Goal: Task Accomplishment & Management: Manage account settings

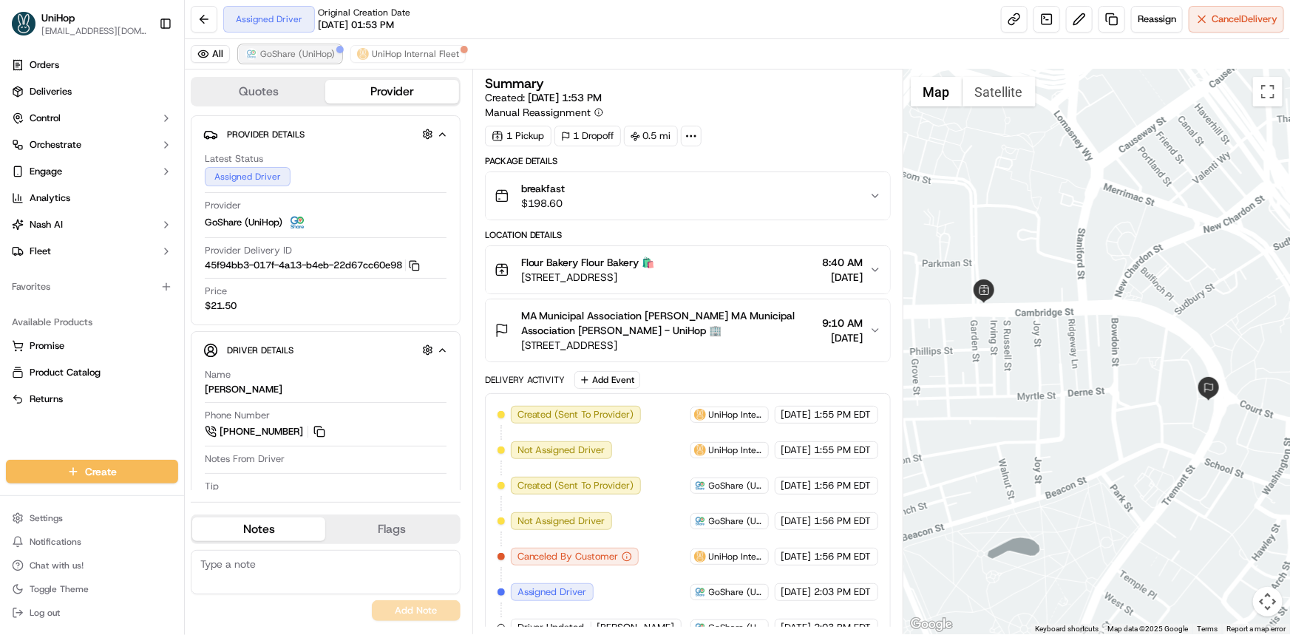
click at [288, 61] on button "GoShare (UniHop)" at bounding box center [290, 54] width 103 height 18
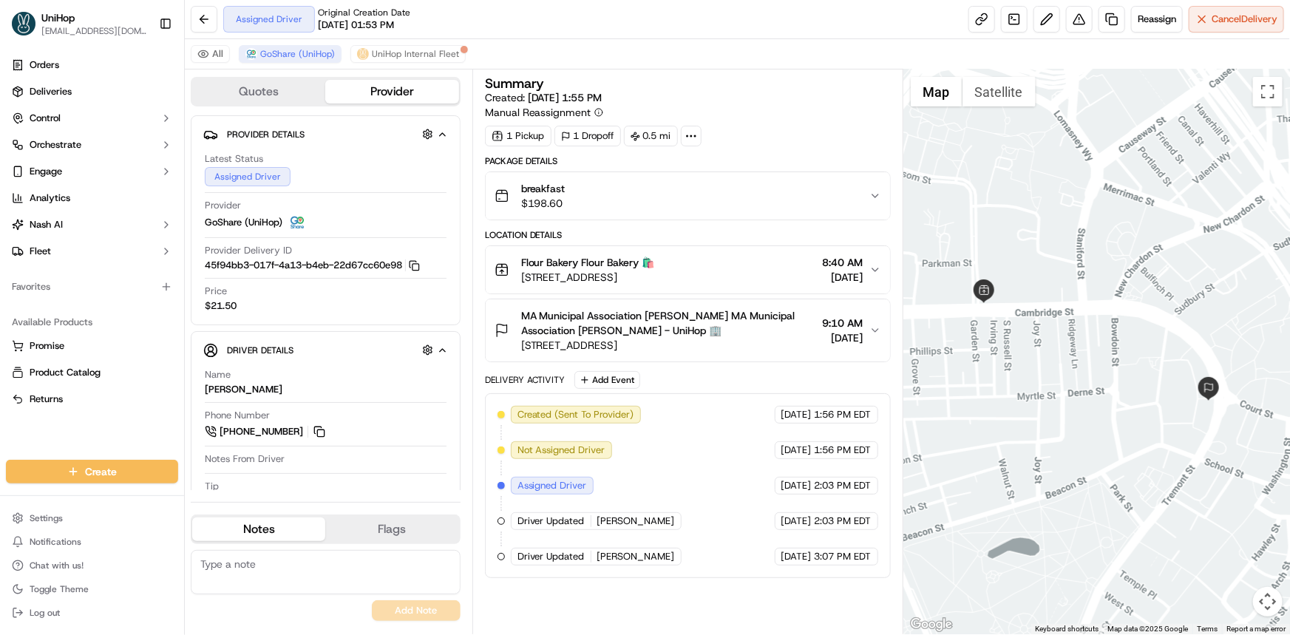
drag, startPoint x: 1058, startPoint y: 318, endPoint x: 1043, endPoint y: 317, distance: 14.9
click at [1053, 317] on div at bounding box center [1096, 351] width 386 height 565
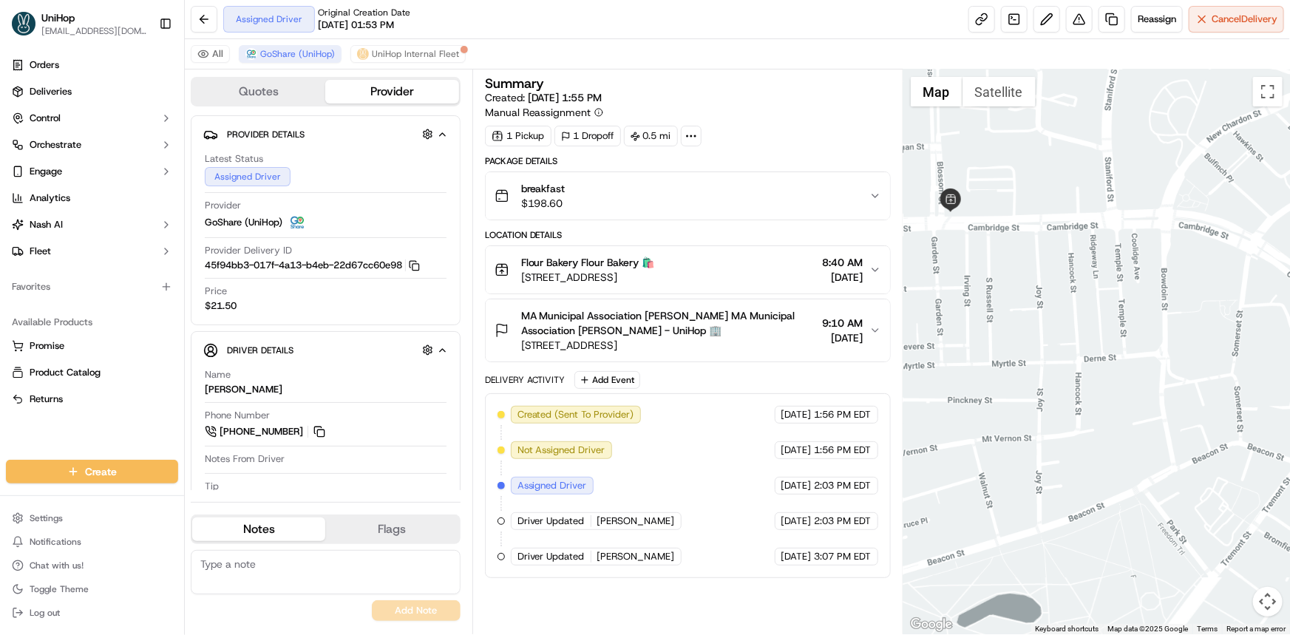
drag, startPoint x: 1024, startPoint y: 387, endPoint x: 946, endPoint y: 443, distance: 96.4
click at [1012, 362] on div at bounding box center [1096, 351] width 386 height 565
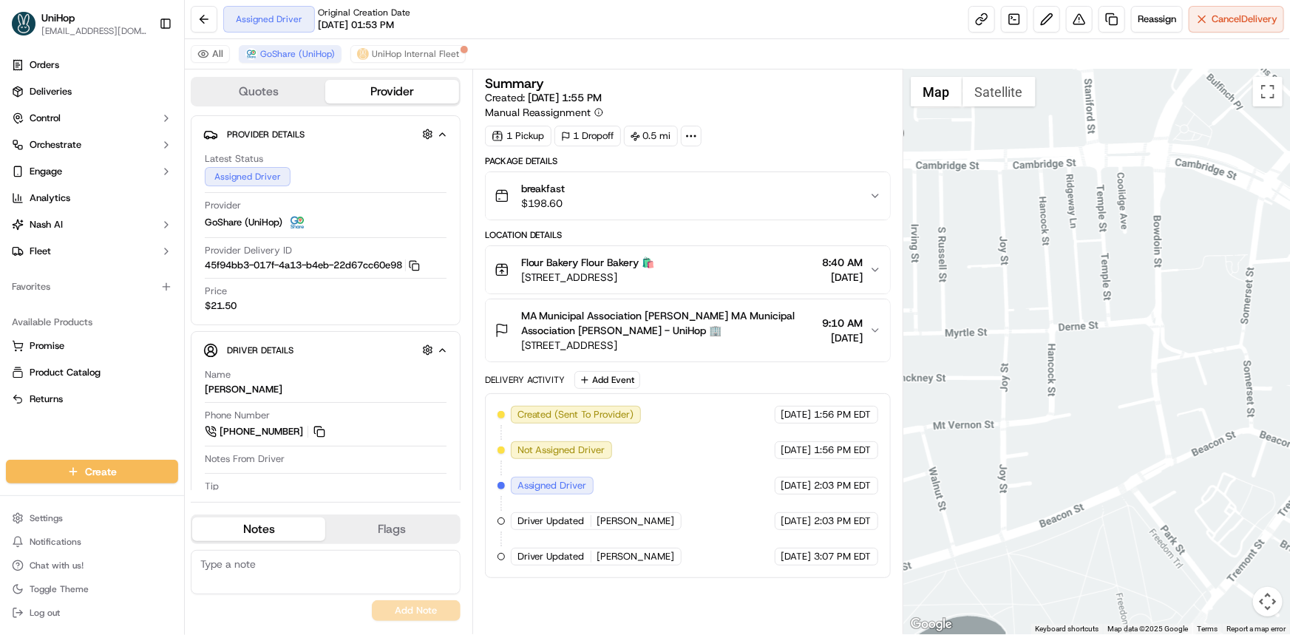
drag, startPoint x: 81, startPoint y: 437, endPoint x: 52, endPoint y: 442, distance: 29.3
click at [81, 437] on div "Orders Deliveries Control Orchestrate Engage Analytics Nash AI Fleet Favorites …" at bounding box center [92, 247] width 184 height 401
click at [1029, 346] on div at bounding box center [1096, 351] width 386 height 565
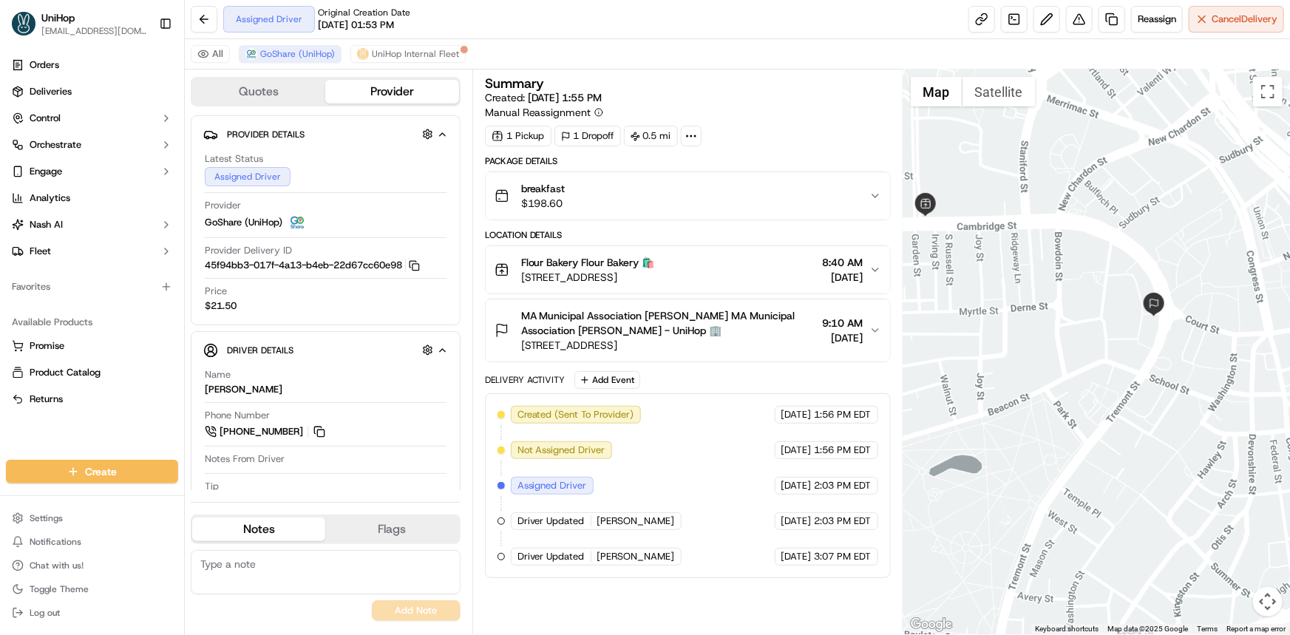
drag, startPoint x: 1023, startPoint y: 355, endPoint x: 1006, endPoint y: 347, distance: 18.8
click at [1006, 347] on div at bounding box center [1096, 351] width 386 height 565
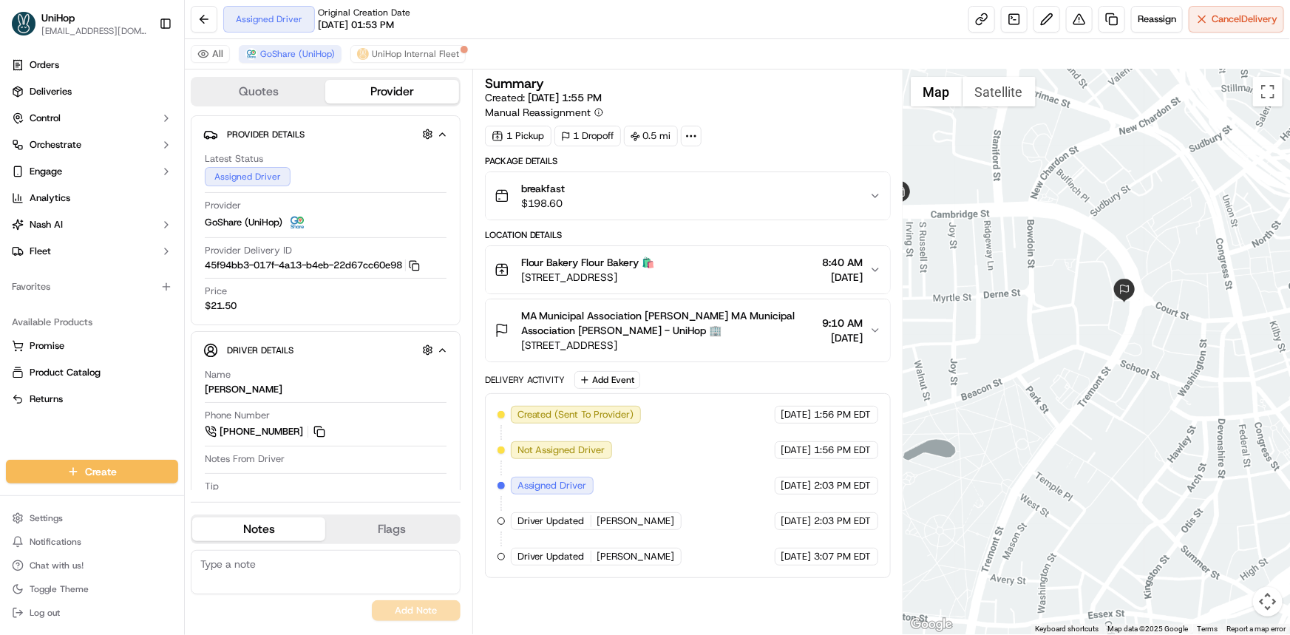
click at [55, 433] on div "Orders Deliveries Control Orchestrate Engage Analytics Nash AI Fleet Favorites …" at bounding box center [92, 247] width 184 height 401
click at [85, 429] on div "Orders Deliveries Control Orchestrate Engage Analytics Nash AI Fleet Favorites …" at bounding box center [92, 247] width 184 height 401
click at [970, 238] on div at bounding box center [1096, 351] width 386 height 565
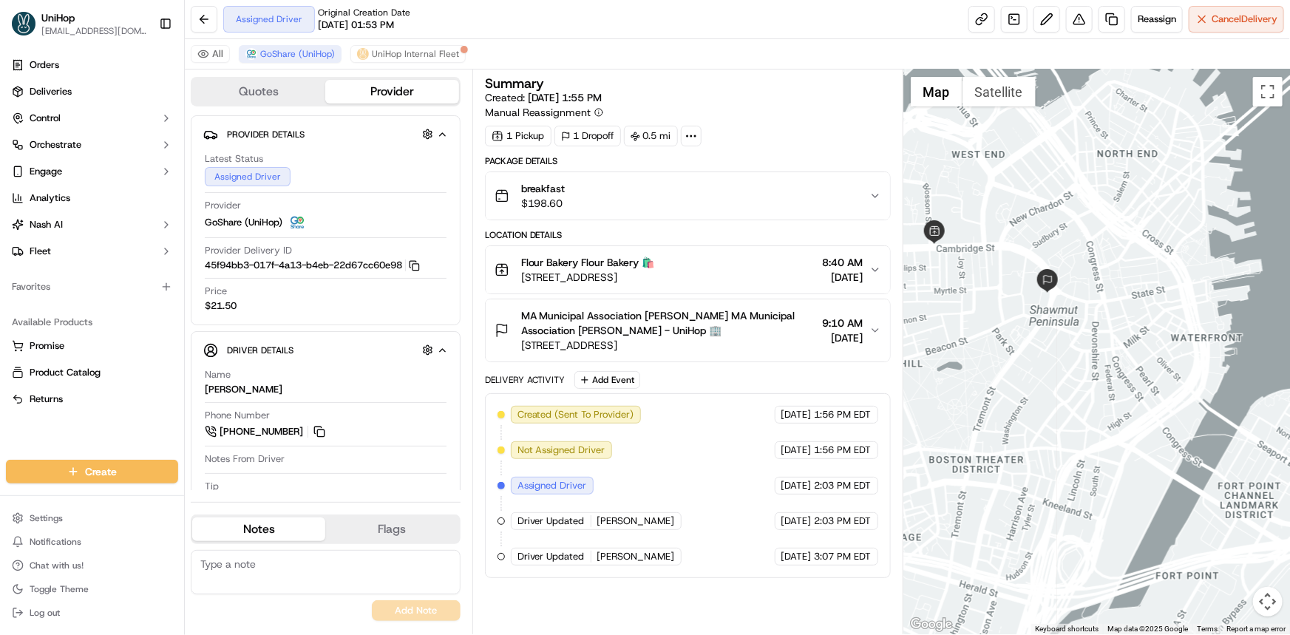
drag, startPoint x: 1044, startPoint y: 365, endPoint x: 1018, endPoint y: 406, distance: 48.6
click at [1042, 396] on div at bounding box center [1096, 351] width 386 height 565
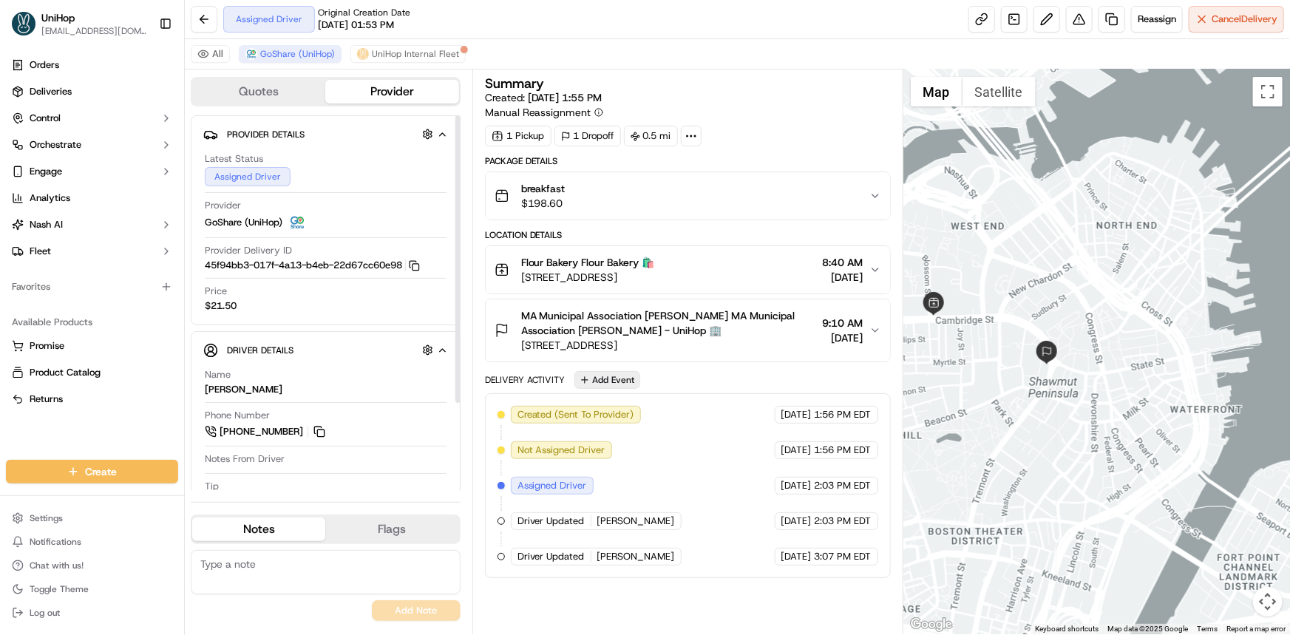
click at [613, 384] on button "Add Event" at bounding box center [607, 380] width 66 height 18
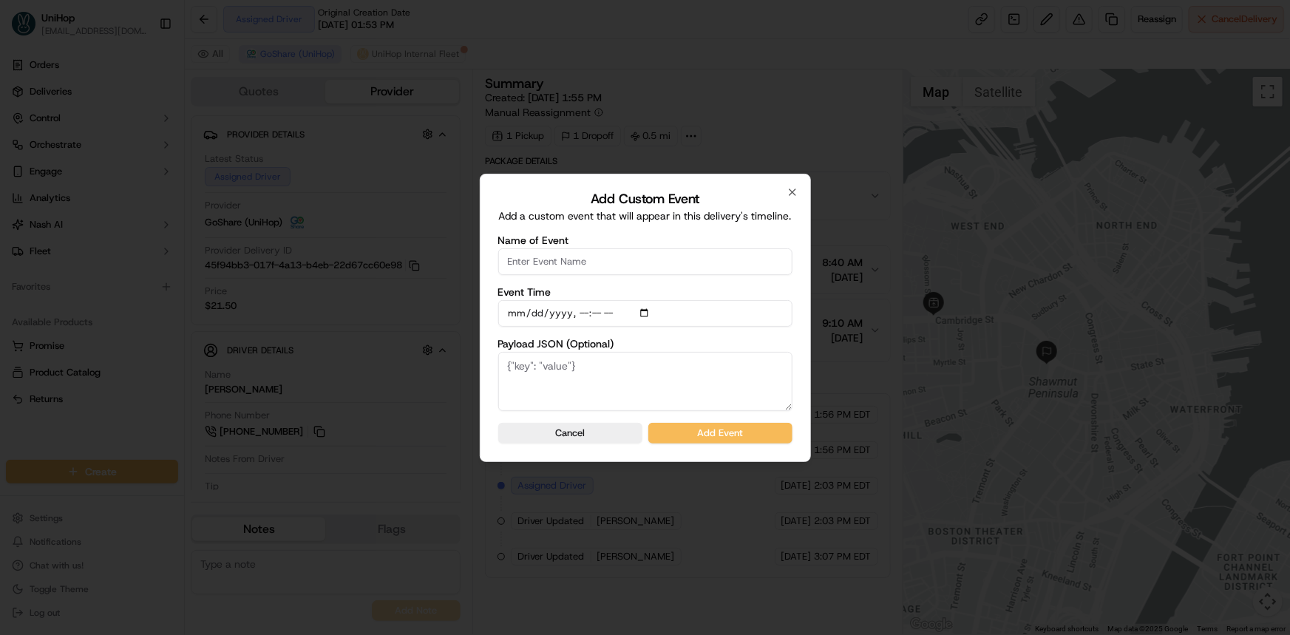
click at [591, 252] on input "Name of Event" at bounding box center [645, 261] width 294 height 27
type input "Driver confirmed"
click at [726, 426] on button "Add Event" at bounding box center [720, 433] width 144 height 21
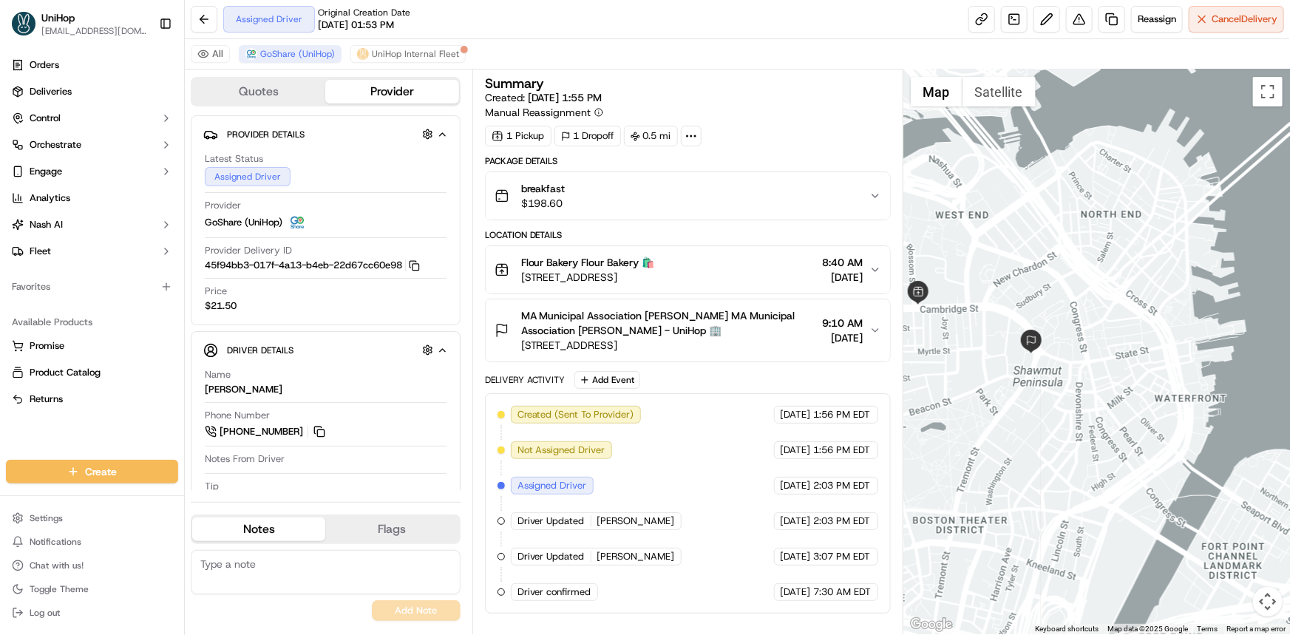
drag, startPoint x: 1089, startPoint y: 257, endPoint x: 1099, endPoint y: 282, distance: 26.2
click at [1087, 258] on div at bounding box center [1096, 351] width 386 height 565
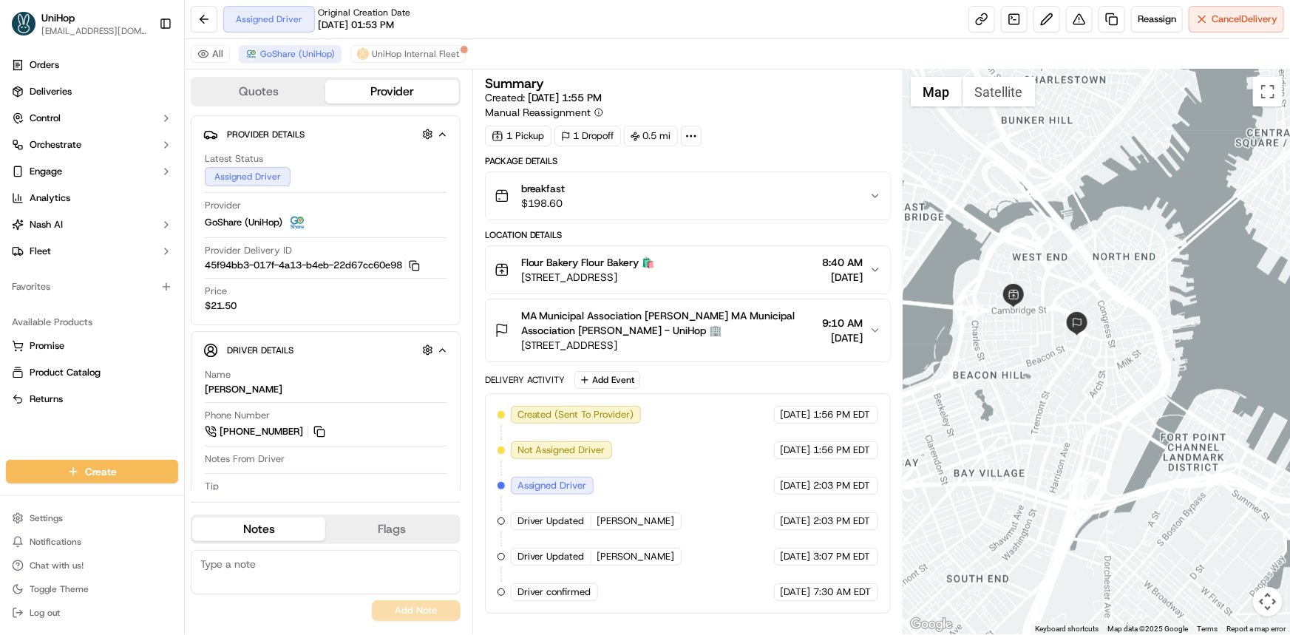
drag, startPoint x: 1035, startPoint y: 310, endPoint x: 1087, endPoint y: 340, distance: 60.2
click at [1086, 340] on div at bounding box center [1096, 351] width 386 height 565
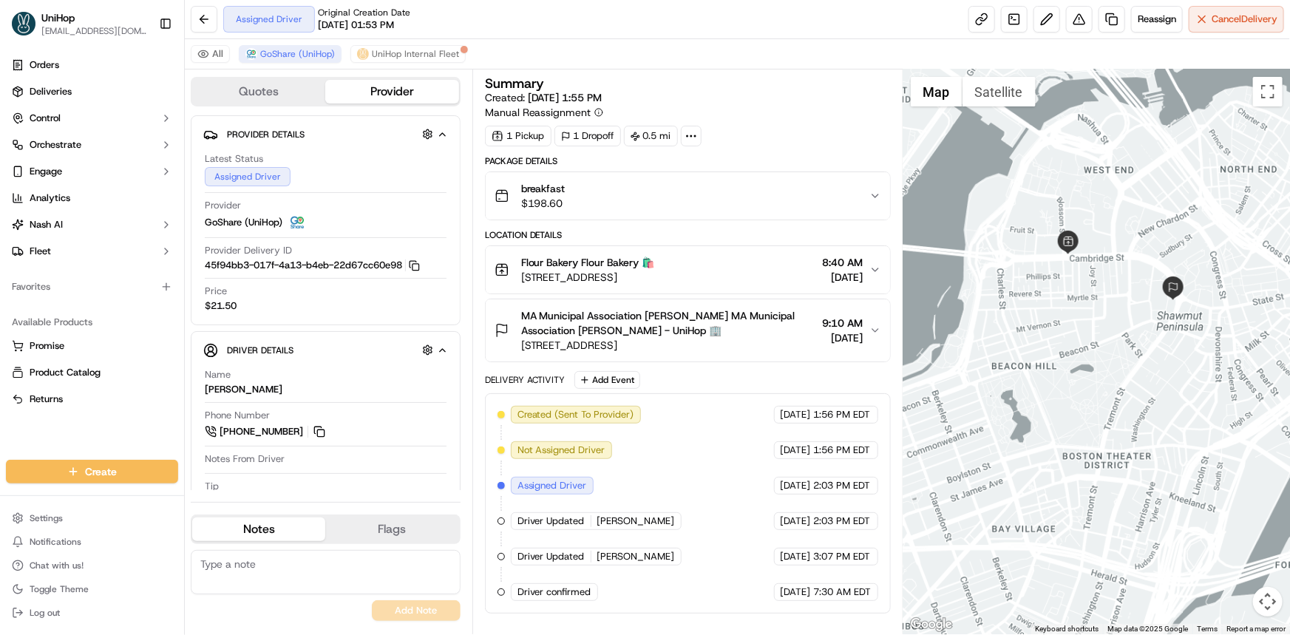
drag, startPoint x: 1108, startPoint y: 387, endPoint x: 1084, endPoint y: 426, distance: 45.1
click at [1086, 423] on div at bounding box center [1096, 351] width 386 height 565
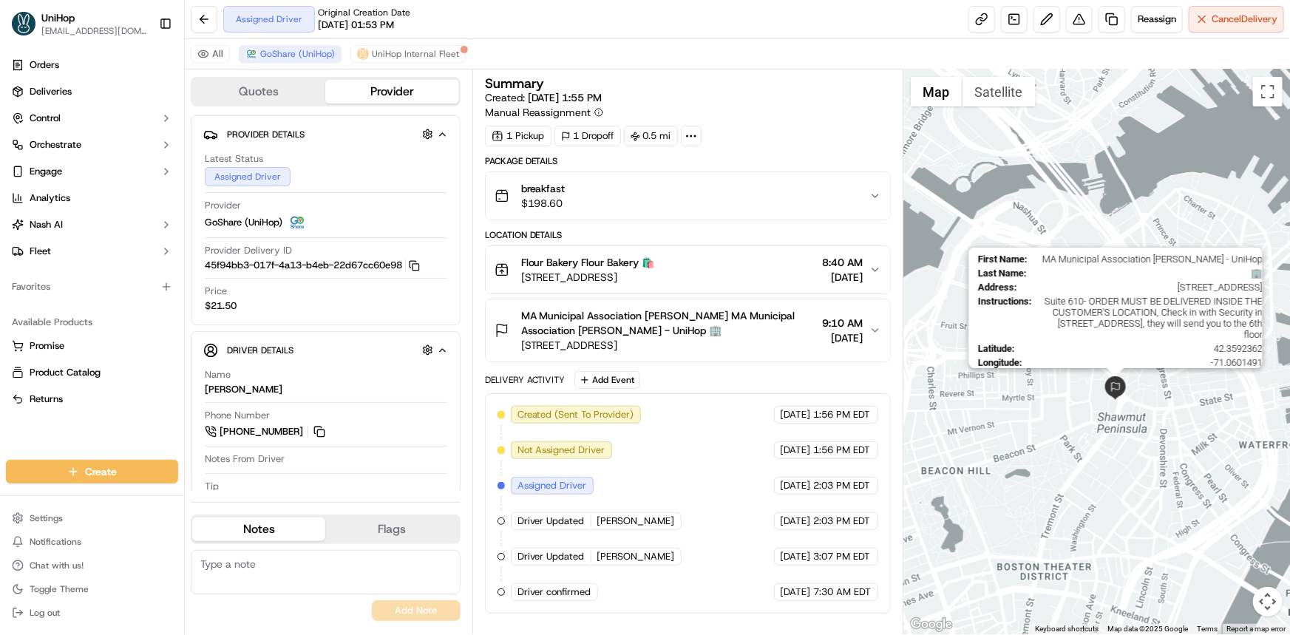
drag, startPoint x: 1121, startPoint y: 384, endPoint x: 1103, endPoint y: 399, distance: 23.6
click at [1103, 392] on img at bounding box center [1115, 388] width 24 height 24
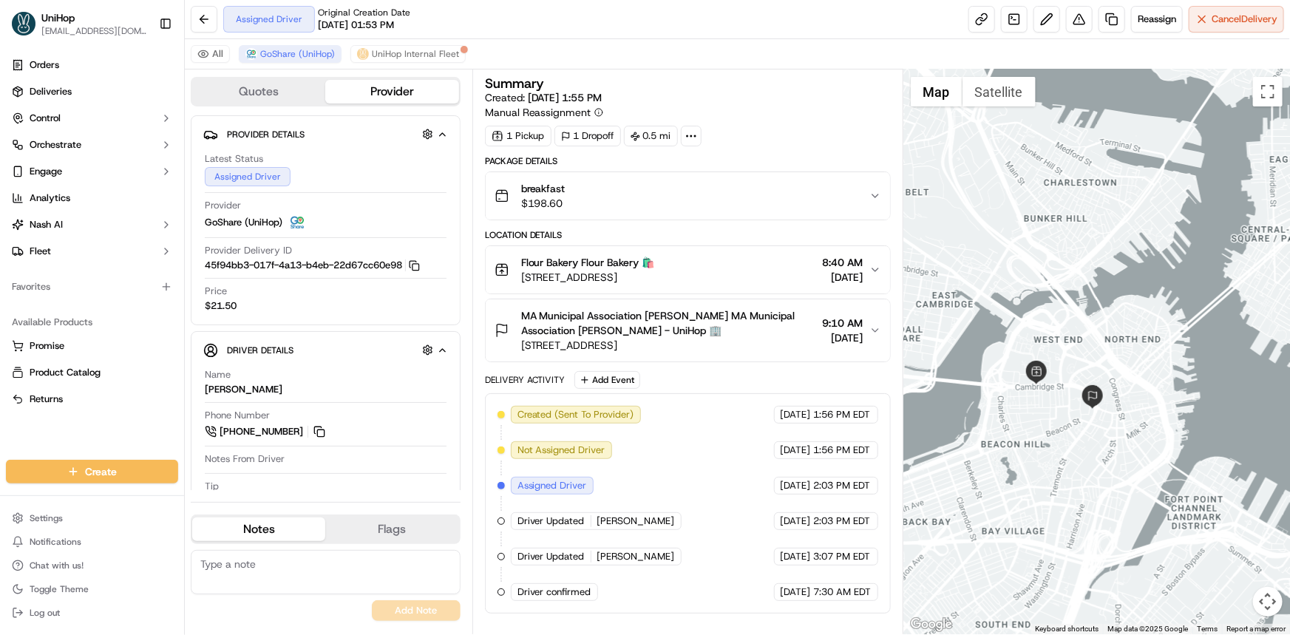
click at [1055, 437] on div "To navigate, press the arrow keys." at bounding box center [1096, 351] width 386 height 565
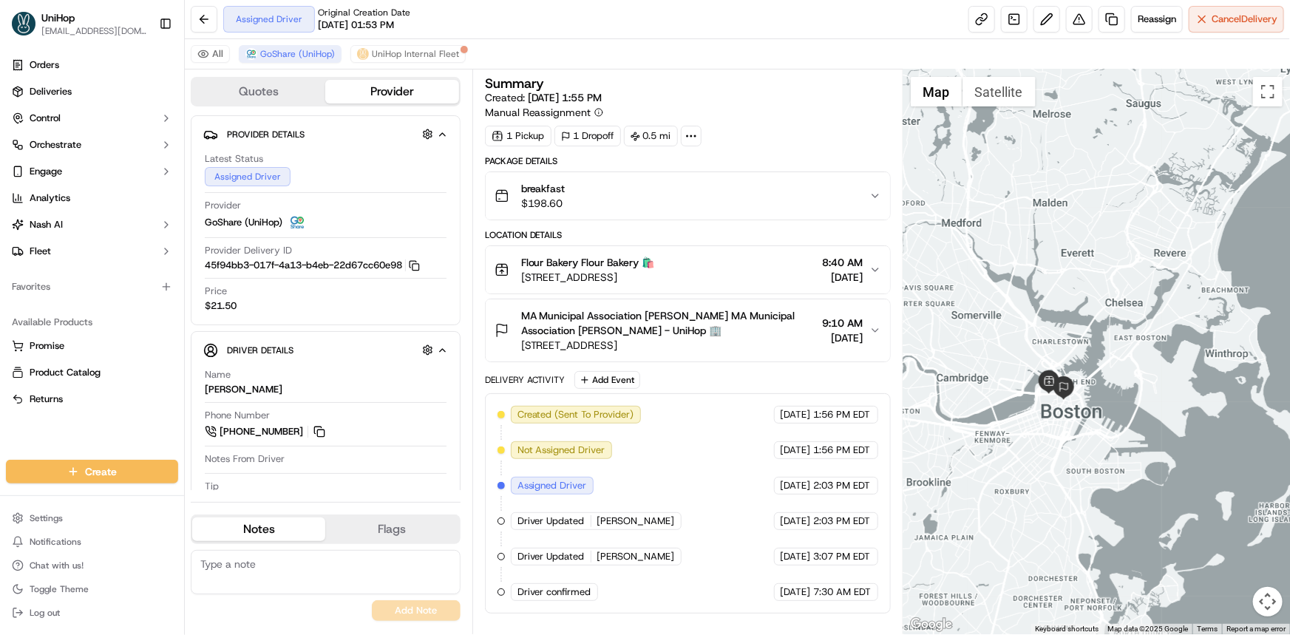
drag, startPoint x: 1063, startPoint y: 443, endPoint x: 1069, endPoint y: 414, distance: 30.1
click at [1063, 420] on div at bounding box center [1096, 351] width 386 height 565
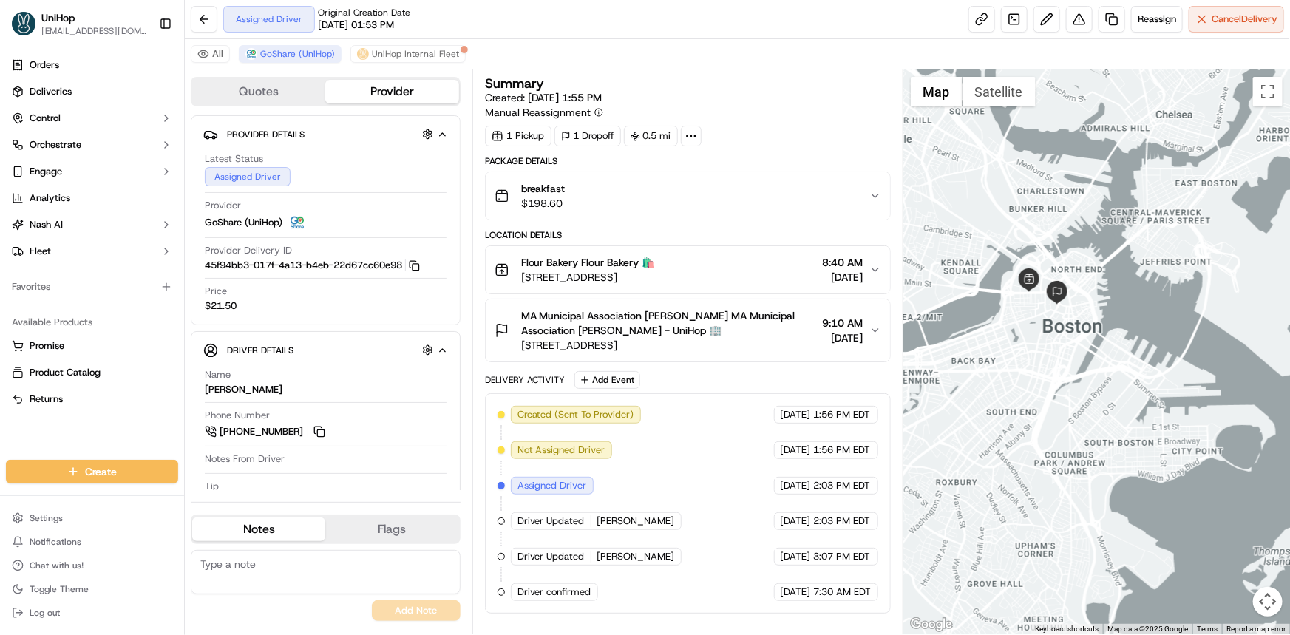
click at [1089, 333] on div at bounding box center [1096, 351] width 386 height 565
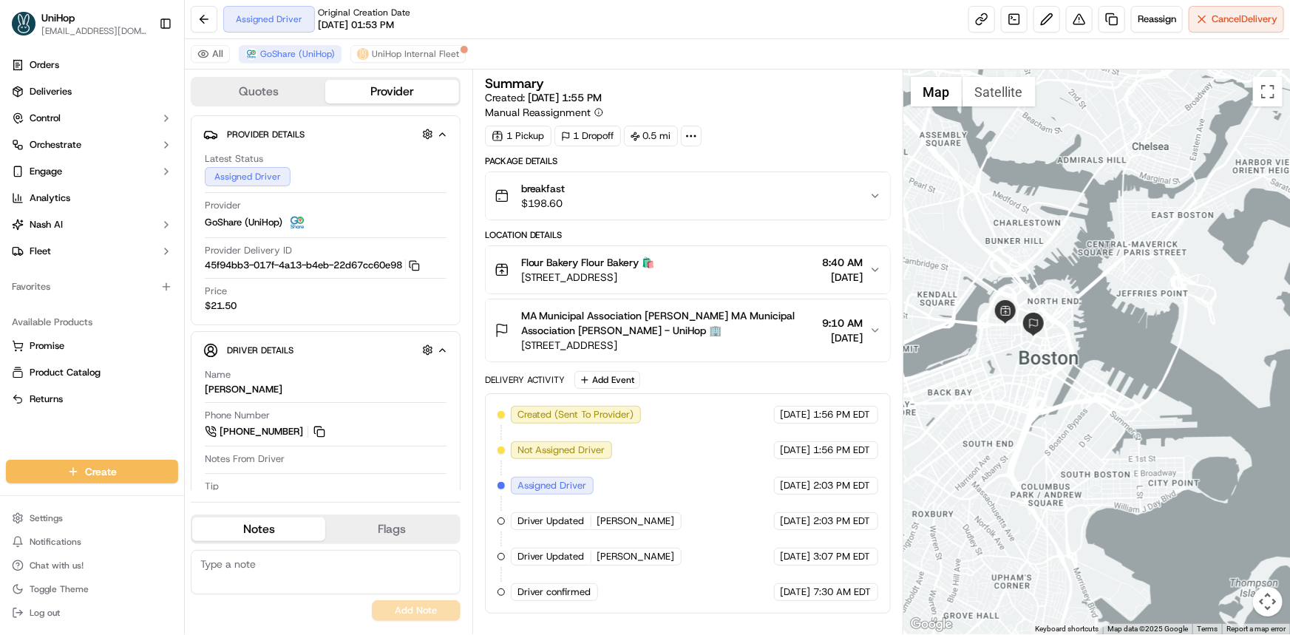
drag, startPoint x: 1094, startPoint y: 392, endPoint x: 1109, endPoint y: 403, distance: 19.1
click at [1103, 398] on div at bounding box center [1096, 351] width 386 height 565
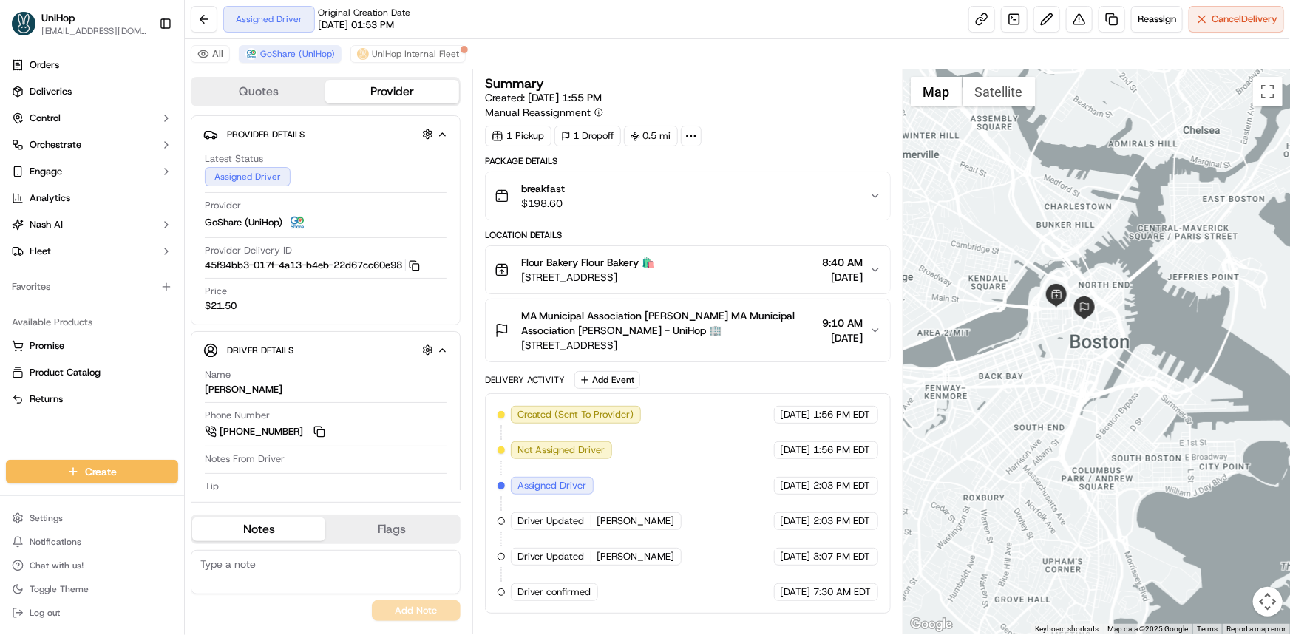
click at [996, 358] on div at bounding box center [1096, 351] width 386 height 565
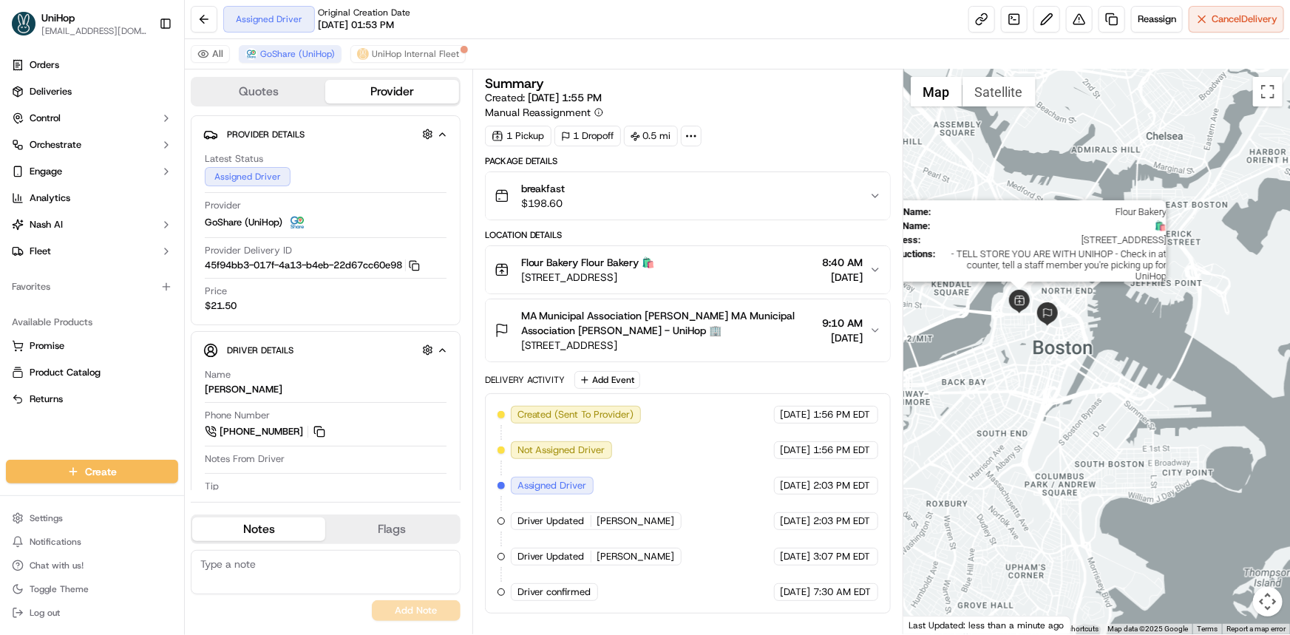
drag, startPoint x: 1027, startPoint y: 288, endPoint x: 1042, endPoint y: 281, distance: 16.5
click at [1031, 290] on img at bounding box center [1019, 302] width 24 height 24
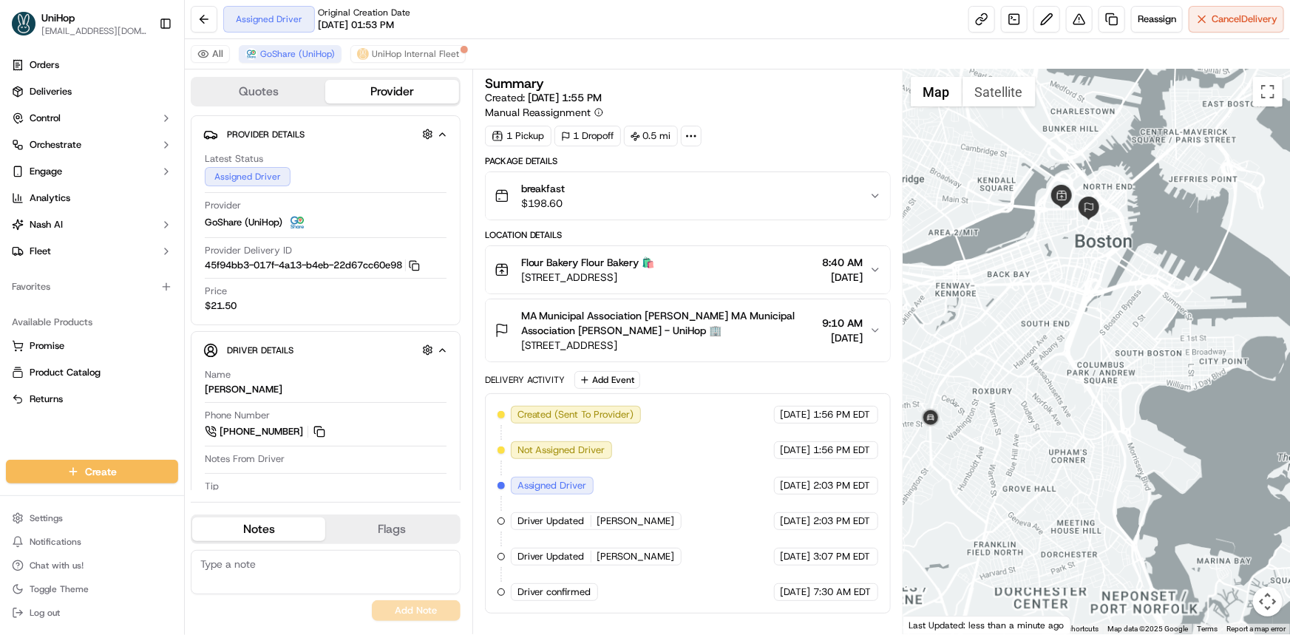
click at [1066, 423] on div "To navigate, press the arrow keys." at bounding box center [1096, 351] width 386 height 565
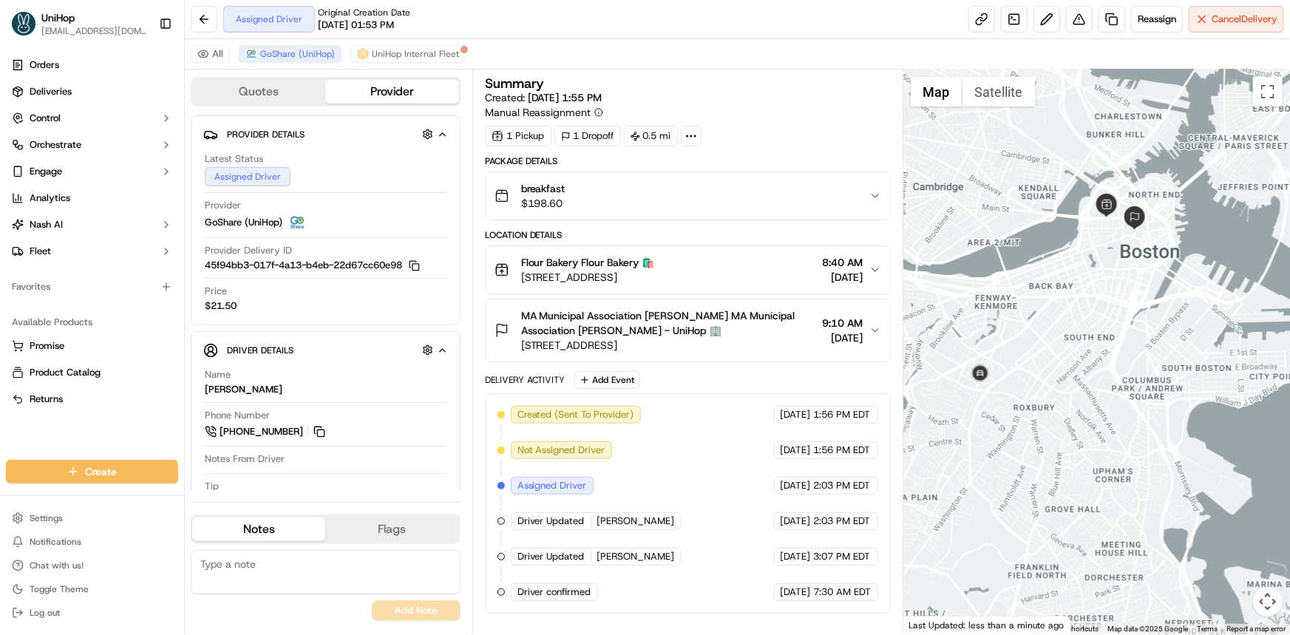
drag, startPoint x: 1052, startPoint y: 323, endPoint x: 1053, endPoint y: 337, distance: 14.1
click at [1045, 327] on div at bounding box center [1096, 351] width 386 height 565
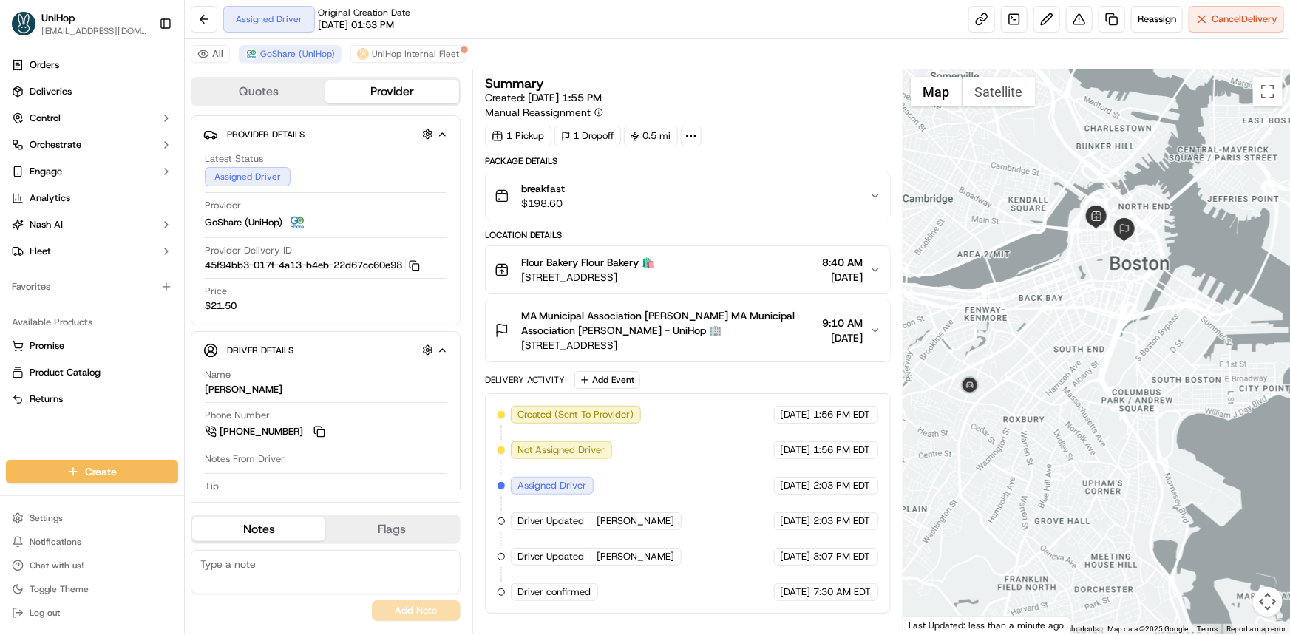
click at [1077, 348] on div at bounding box center [1096, 351] width 386 height 565
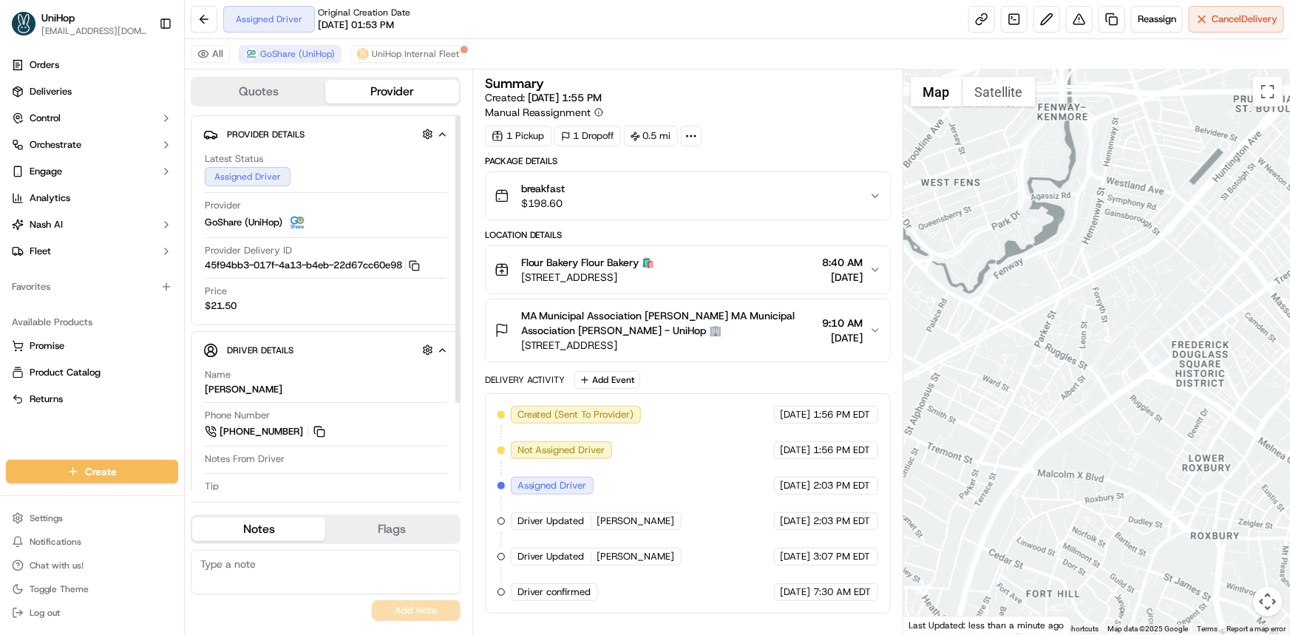
click at [1069, 341] on div at bounding box center [1096, 351] width 386 height 565
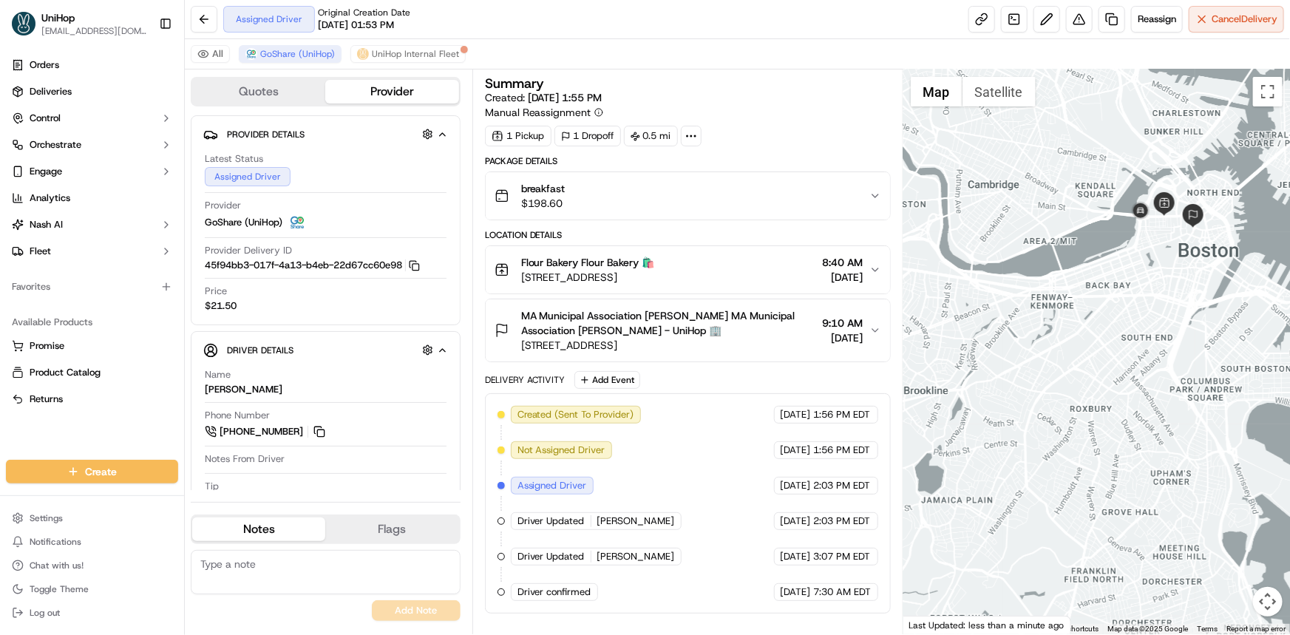
drag, startPoint x: 1026, startPoint y: 357, endPoint x: 1020, endPoint y: 351, distance: 8.4
click at [1020, 351] on div at bounding box center [1096, 351] width 386 height 565
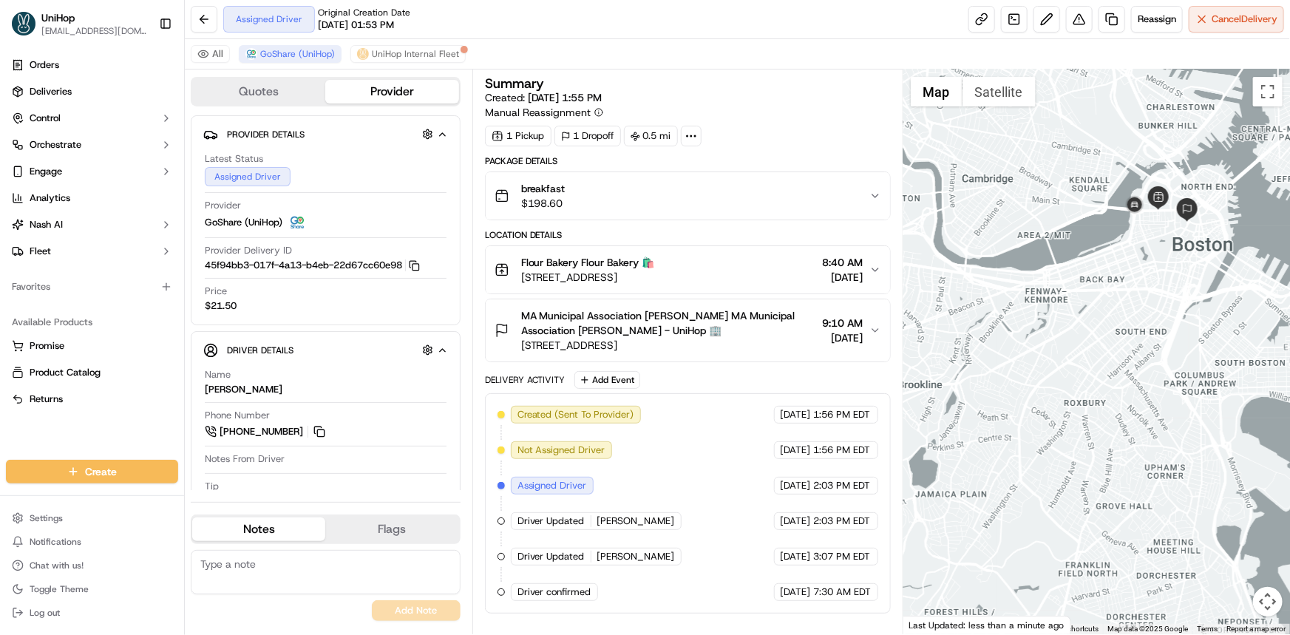
click at [1030, 375] on div at bounding box center [1096, 351] width 386 height 565
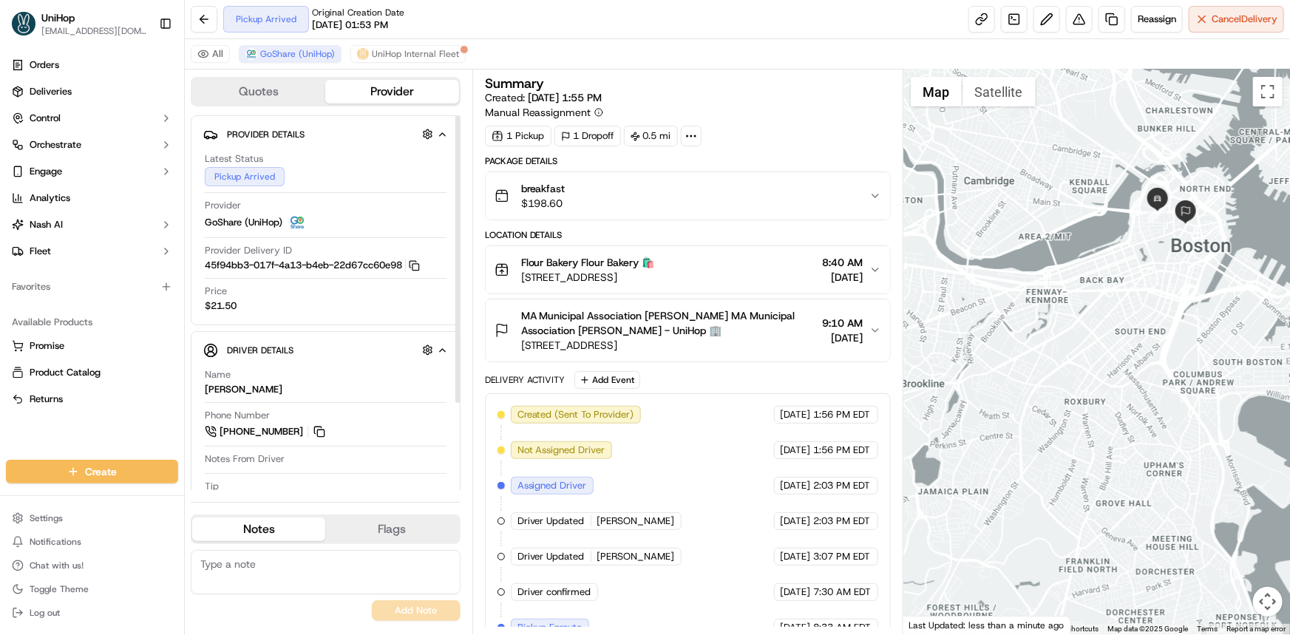
drag, startPoint x: 1119, startPoint y: 490, endPoint x: 1011, endPoint y: 576, distance: 138.3
click at [1110, 497] on div at bounding box center [1096, 351] width 386 height 565
click at [75, 438] on div "Orders Deliveries Control Orchestrate Engage Analytics Nash AI Fleet Favorites …" at bounding box center [92, 247] width 184 height 401
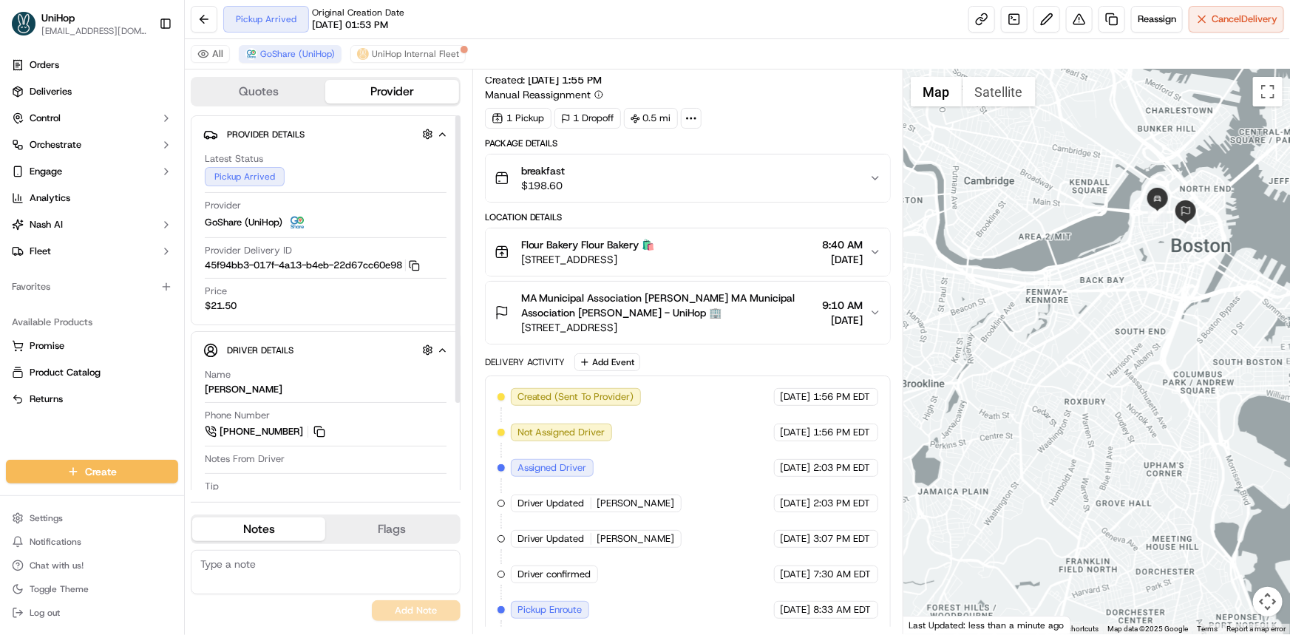
scroll to position [55, 0]
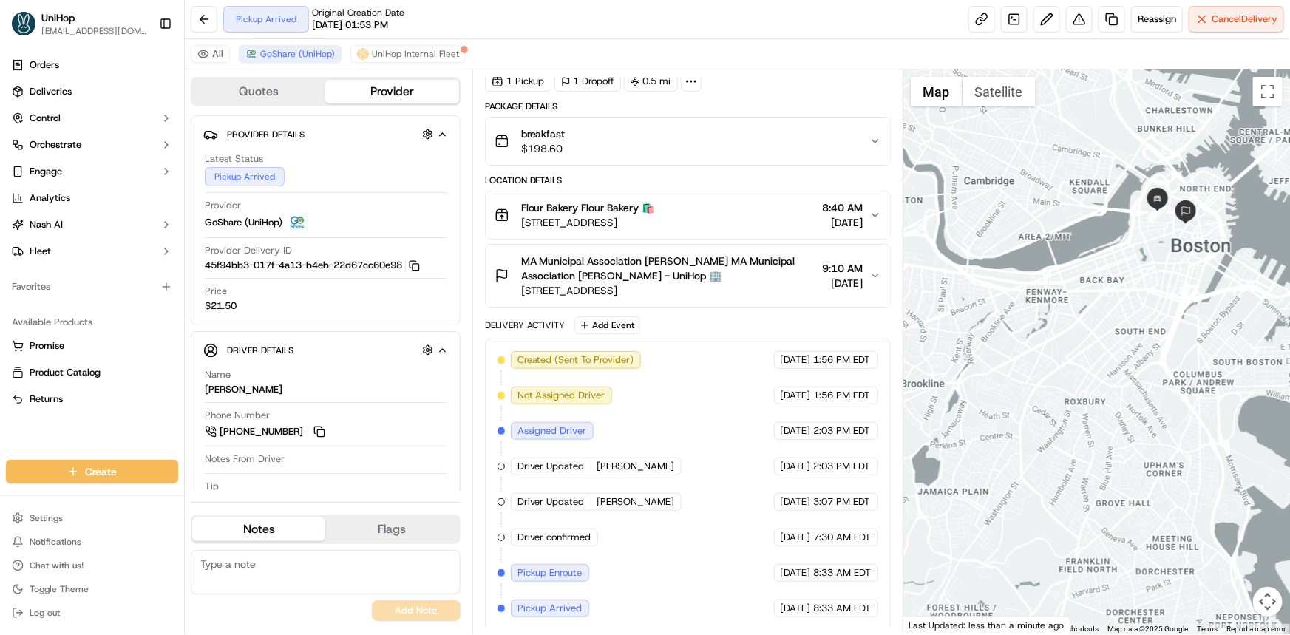
drag, startPoint x: 987, startPoint y: 331, endPoint x: 984, endPoint y: 347, distance: 15.8
click at [987, 342] on div at bounding box center [1096, 351] width 386 height 565
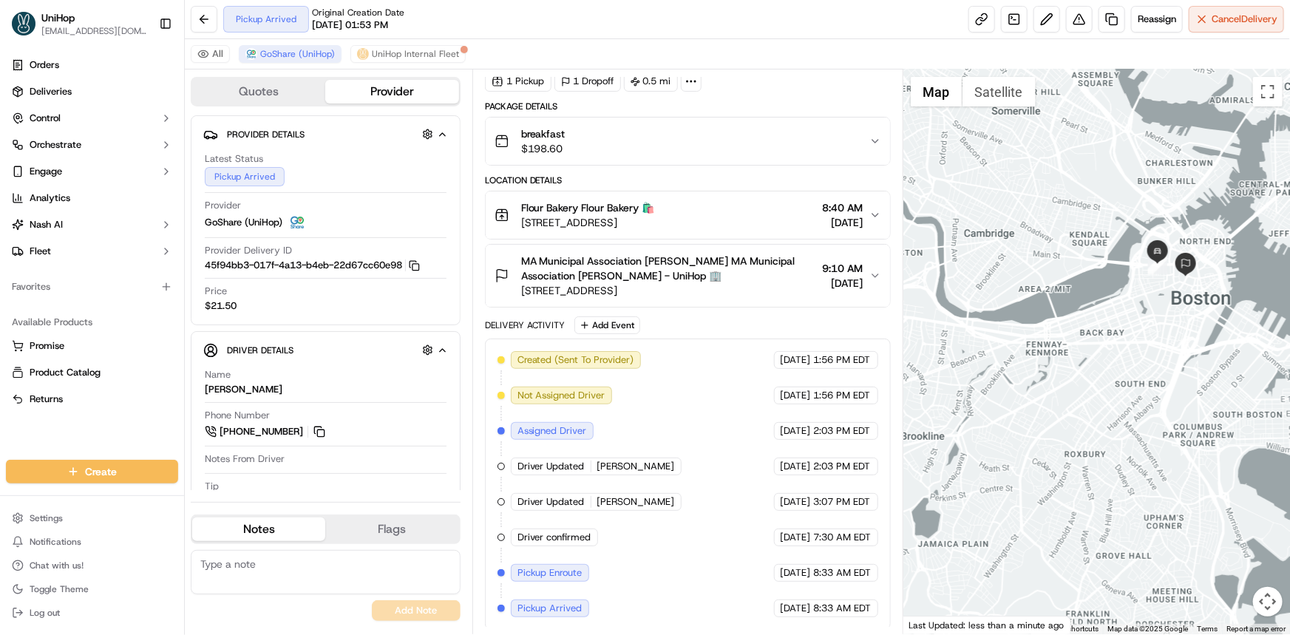
drag, startPoint x: 1055, startPoint y: 381, endPoint x: 1026, endPoint y: 405, distance: 37.8
click at [1049, 378] on div at bounding box center [1096, 351] width 386 height 565
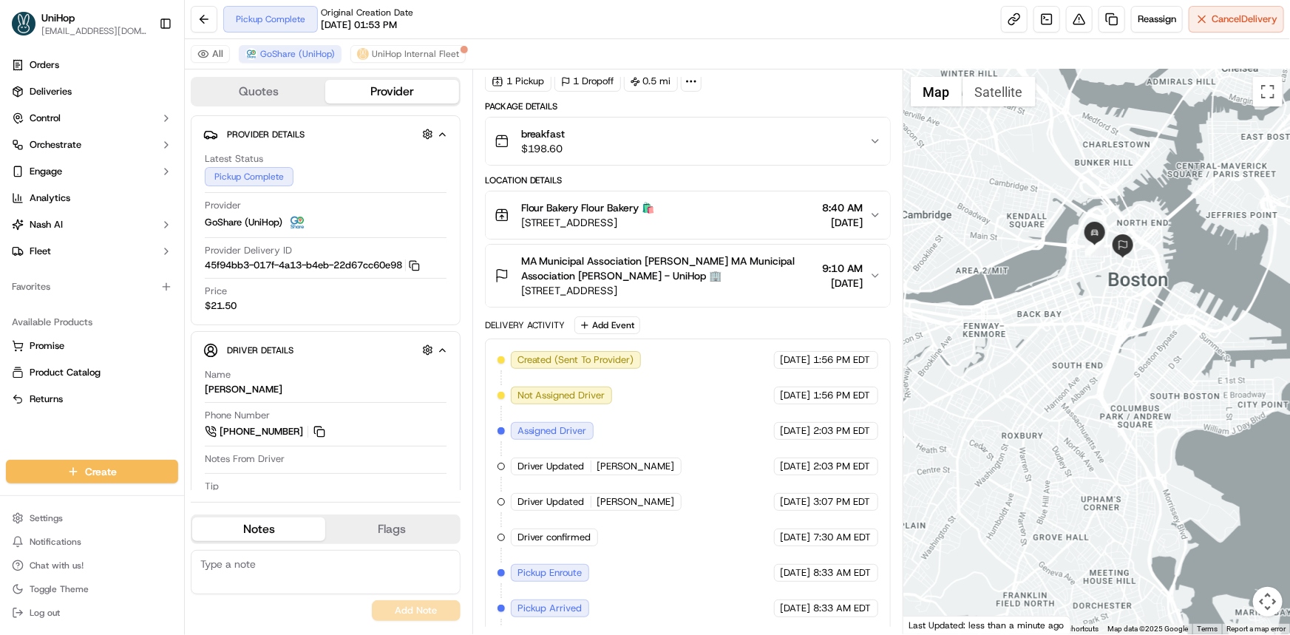
drag, startPoint x: 1020, startPoint y: 372, endPoint x: 1021, endPoint y: 380, distance: 7.4
click at [1020, 375] on div at bounding box center [1096, 351] width 386 height 565
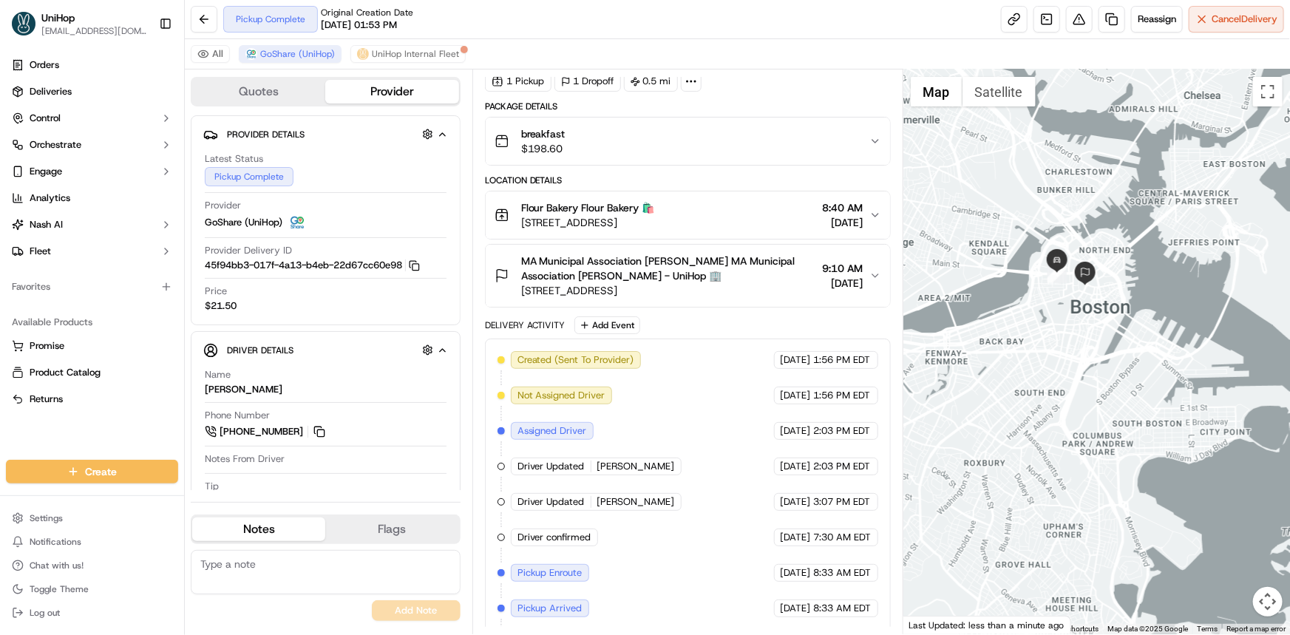
drag, startPoint x: 1104, startPoint y: 372, endPoint x: 1084, endPoint y: 406, distance: 38.8
click at [1087, 403] on div at bounding box center [1096, 351] width 386 height 565
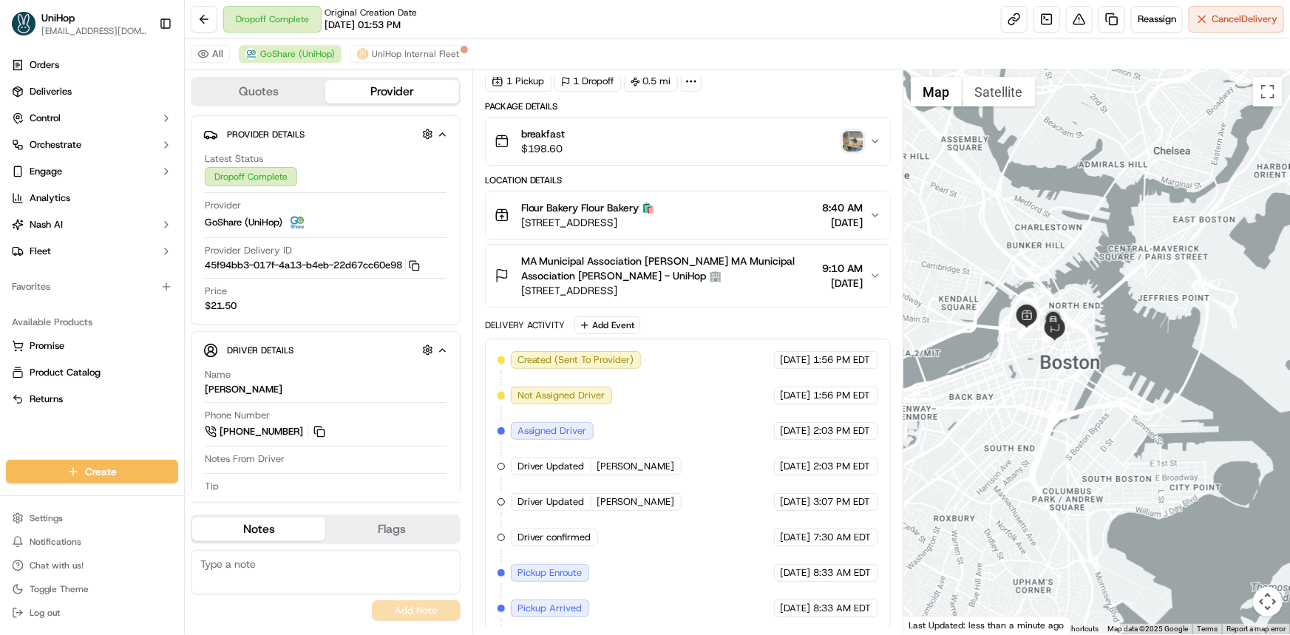
click at [842, 146] on img "button" at bounding box center [852, 141] width 21 height 21
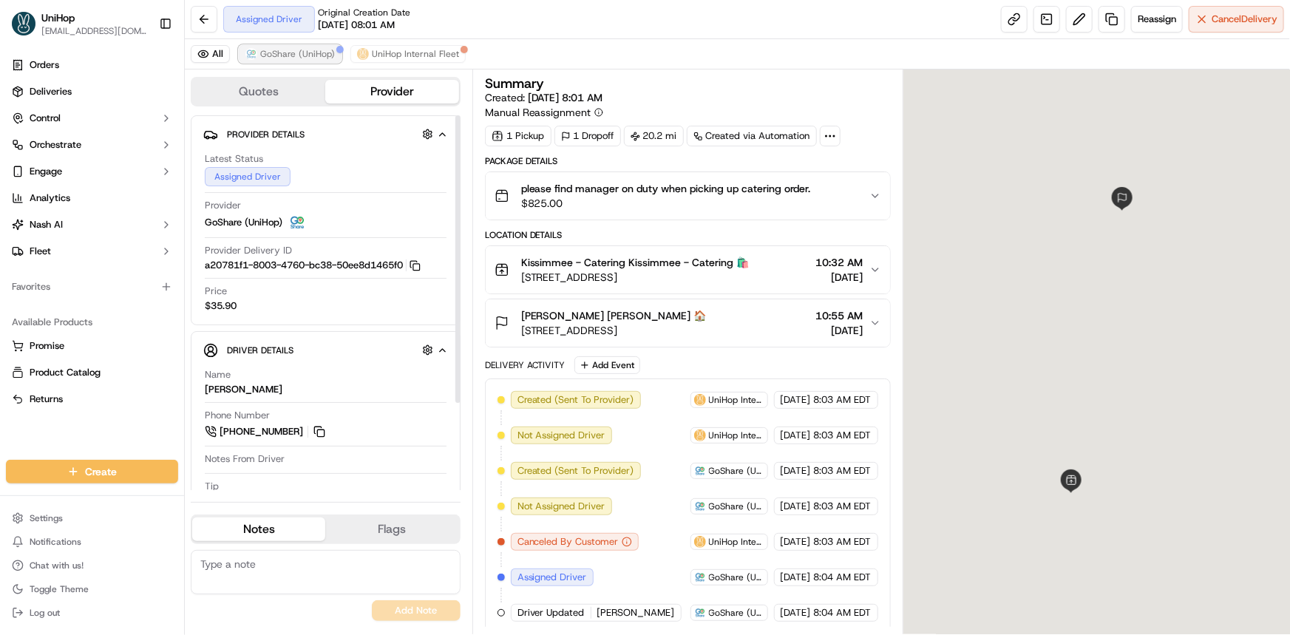
click at [293, 56] on span "GoShare (UniHop)" at bounding box center [297, 54] width 75 height 12
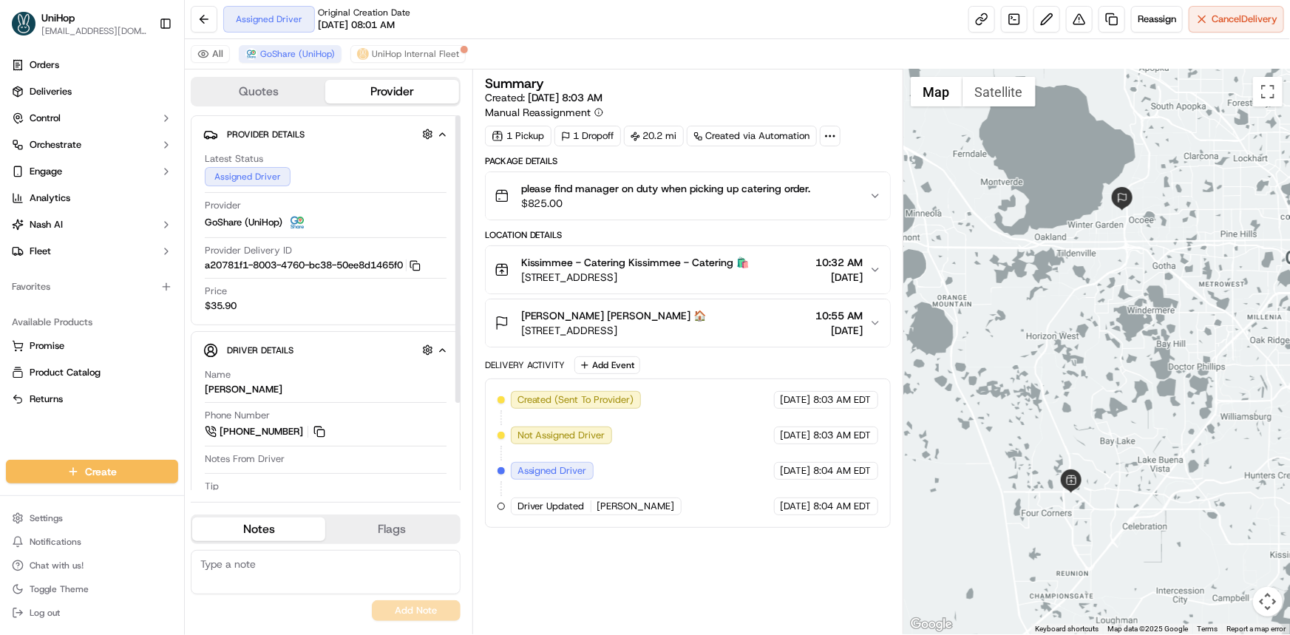
click at [964, 321] on div at bounding box center [1096, 351] width 386 height 565
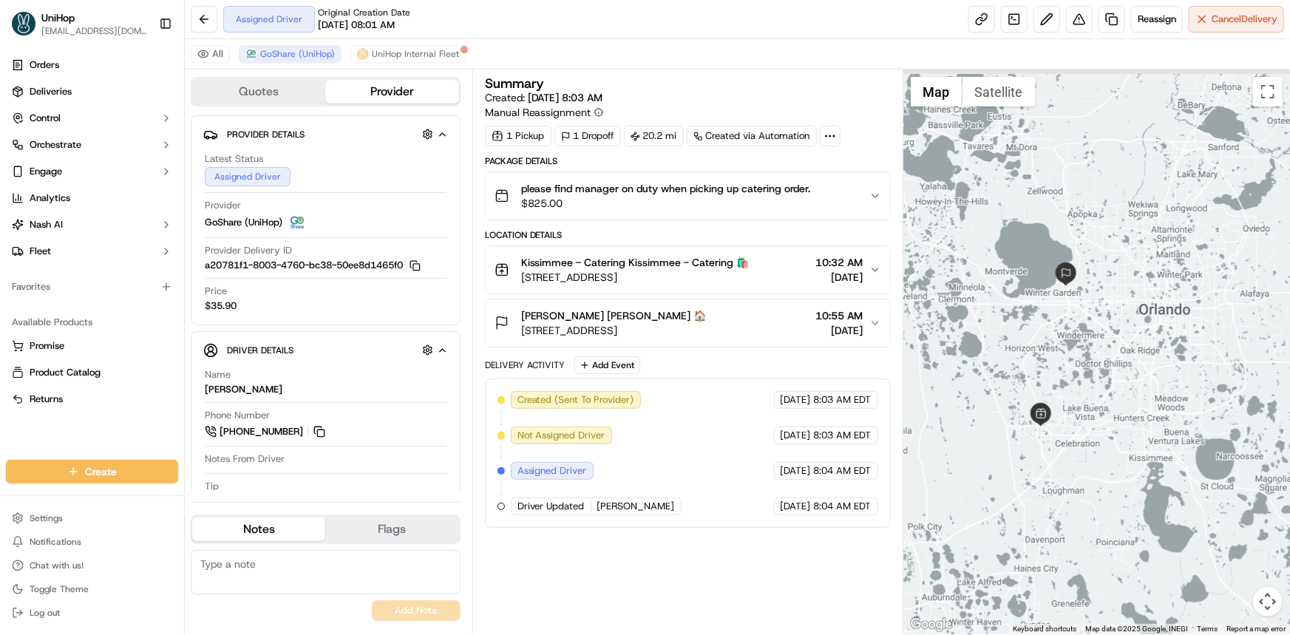
drag, startPoint x: 1043, startPoint y: 345, endPoint x: 1042, endPoint y: 354, distance: 9.0
click at [1042, 354] on div at bounding box center [1096, 351] width 386 height 565
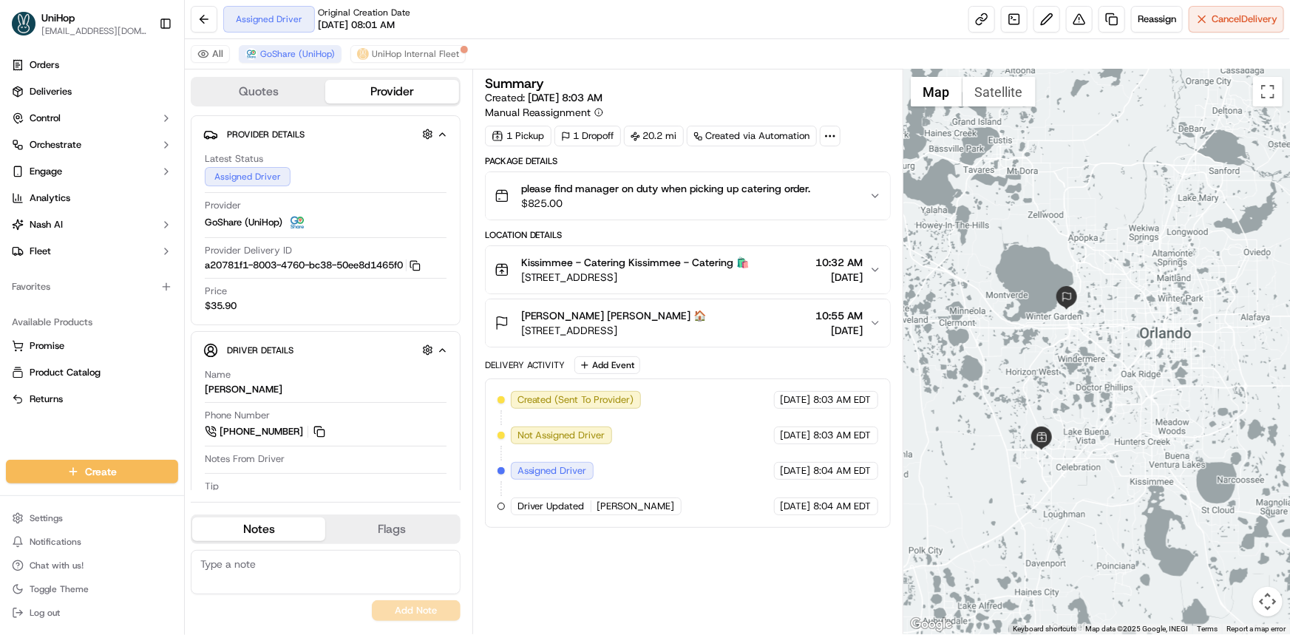
drag, startPoint x: 1000, startPoint y: 282, endPoint x: 1001, endPoint y: 296, distance: 14.8
click at [1000, 295] on div at bounding box center [1096, 351] width 386 height 565
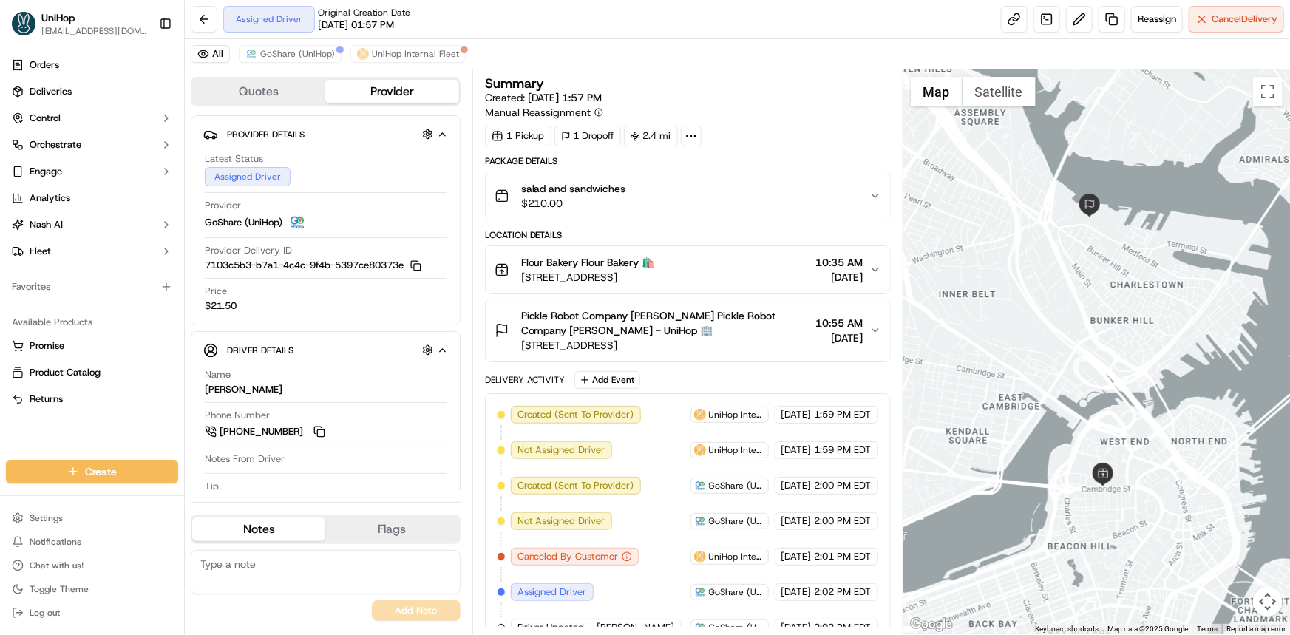
click at [309, 42] on div "All GoShare (UniHop) UniHop Internal Fleet" at bounding box center [737, 54] width 1105 height 30
click at [321, 49] on span "GoShare (UniHop)" at bounding box center [297, 54] width 75 height 12
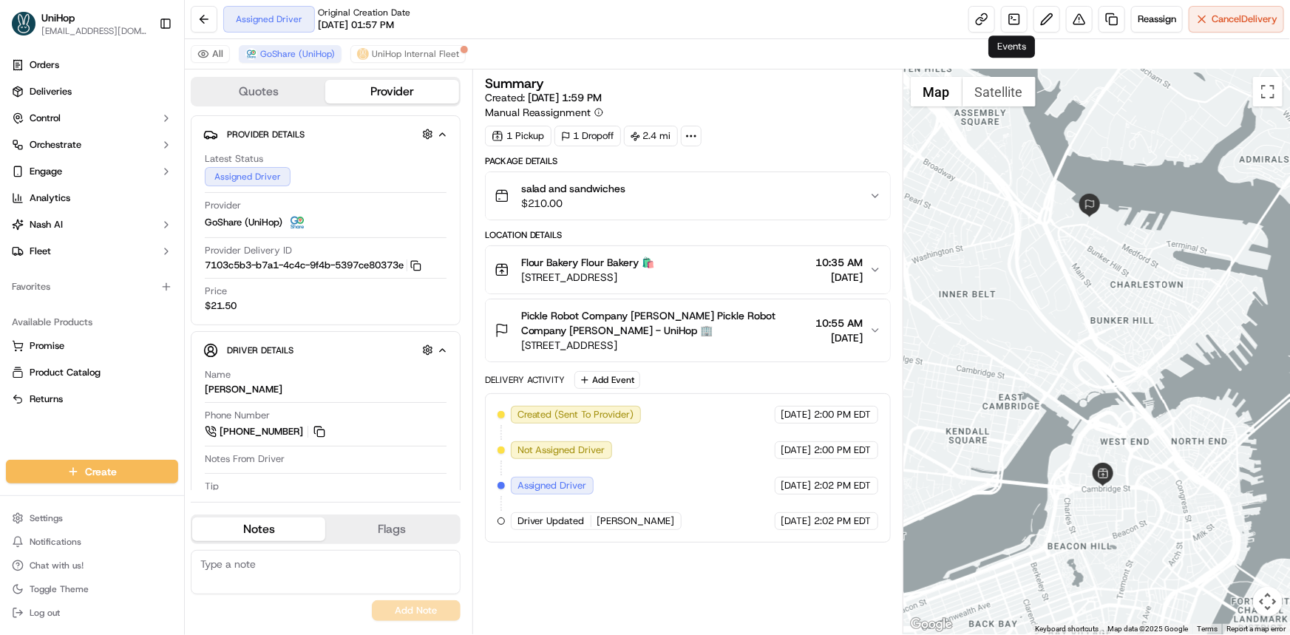
drag, startPoint x: 1042, startPoint y: 265, endPoint x: 1032, endPoint y: 259, distance: 11.3
click at [1035, 262] on div at bounding box center [1096, 351] width 386 height 565
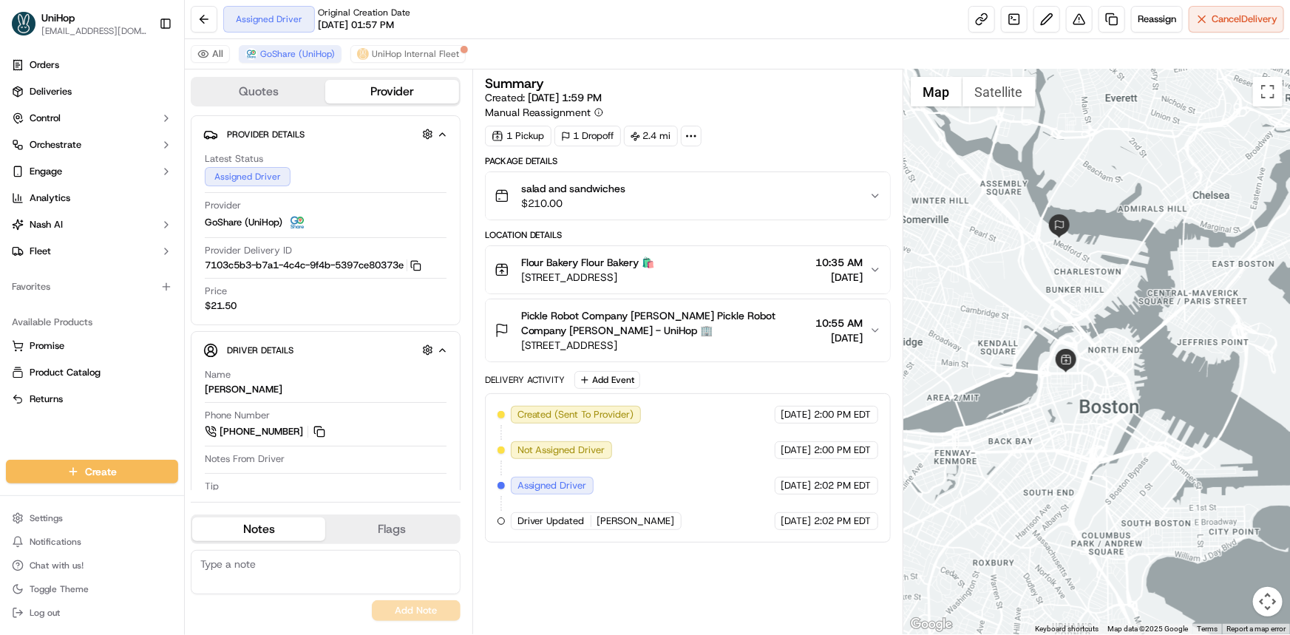
click at [1104, 316] on div at bounding box center [1096, 351] width 386 height 565
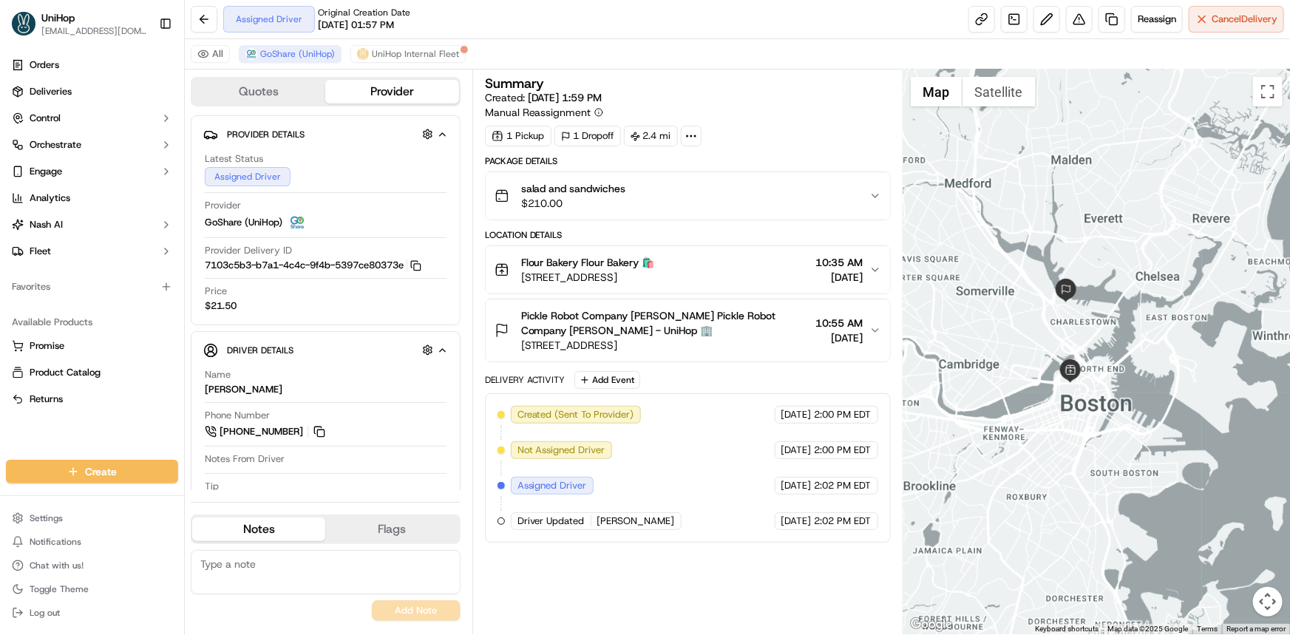
drag, startPoint x: 1074, startPoint y: 288, endPoint x: 1079, endPoint y: 324, distance: 36.6
click at [1079, 324] on div at bounding box center [1096, 351] width 386 height 565
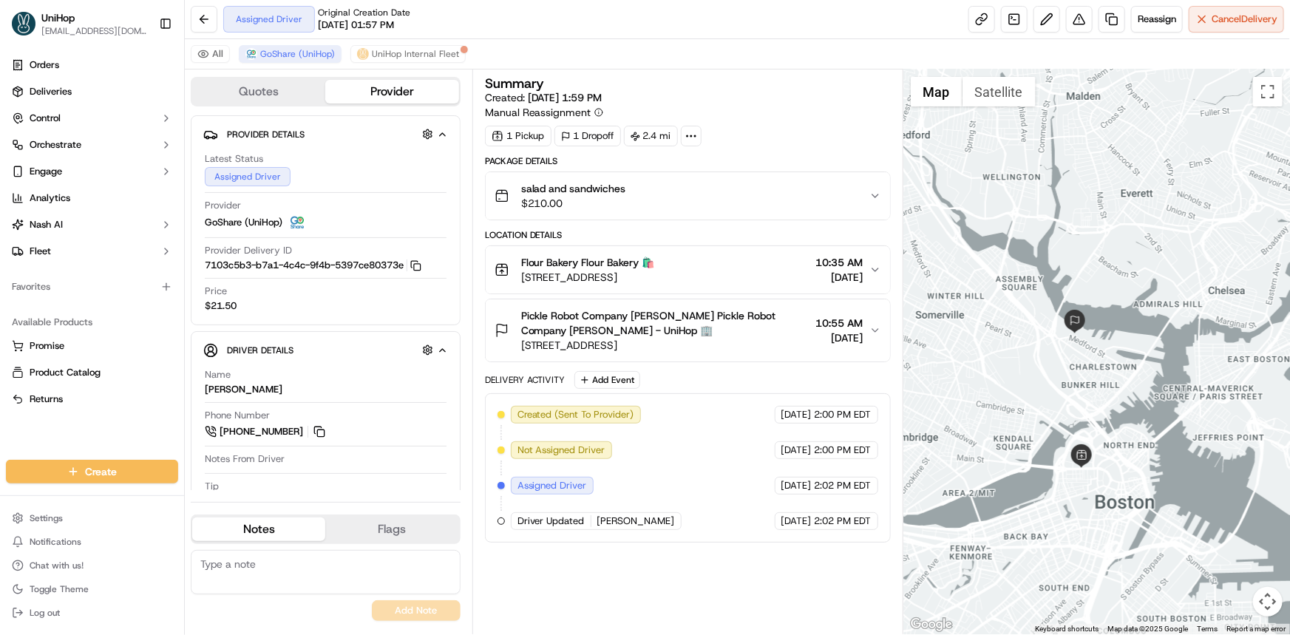
click at [67, 436] on div "Orders Deliveries Control Orchestrate Engage Analytics [PERSON_NAME] Fleet Favo…" at bounding box center [92, 247] width 184 height 401
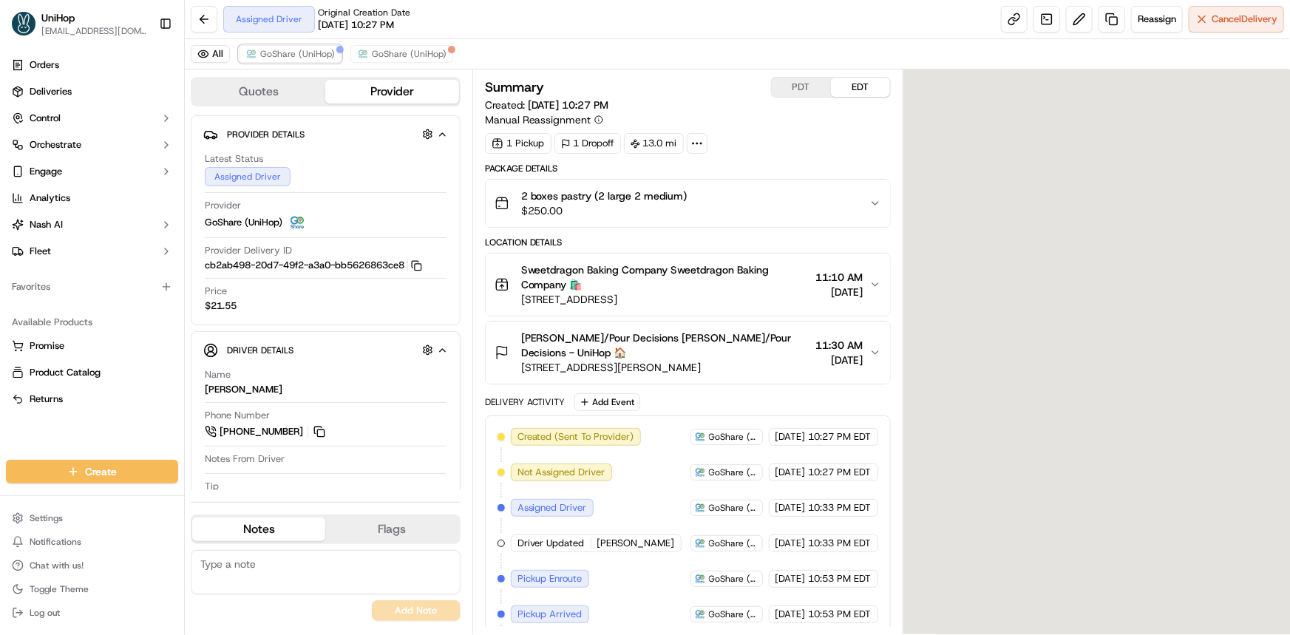
click at [307, 58] on span "GoShare (UniHop)" at bounding box center [297, 54] width 75 height 12
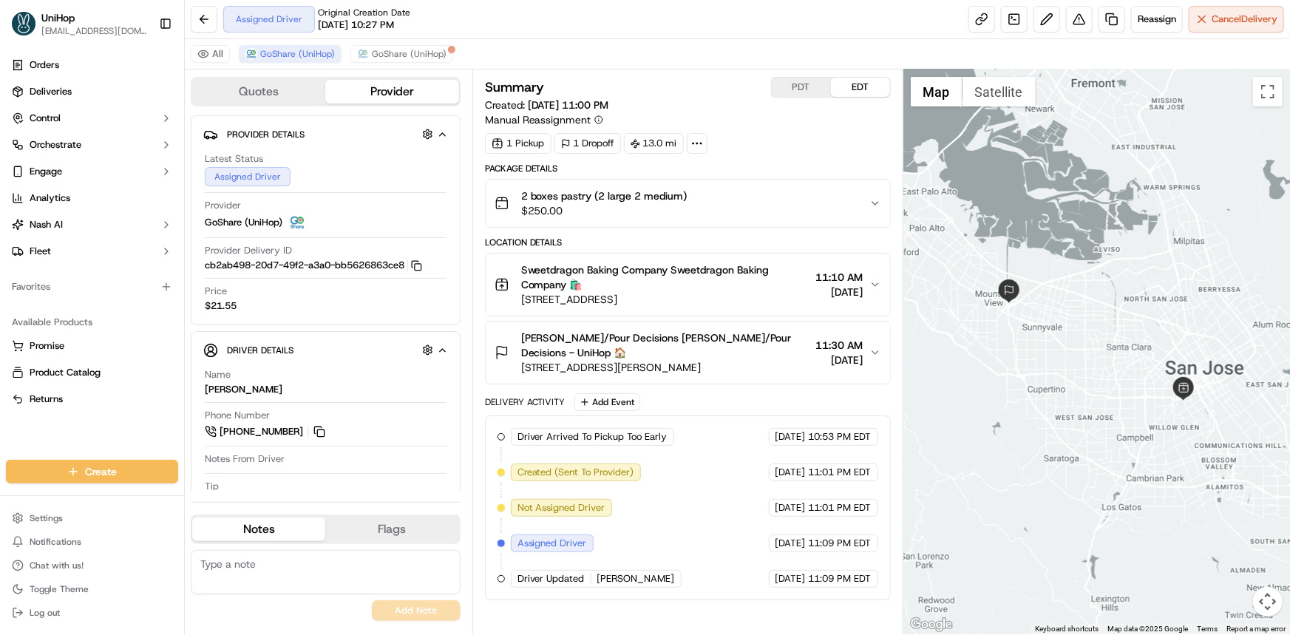
click at [1078, 336] on div at bounding box center [1096, 351] width 386 height 565
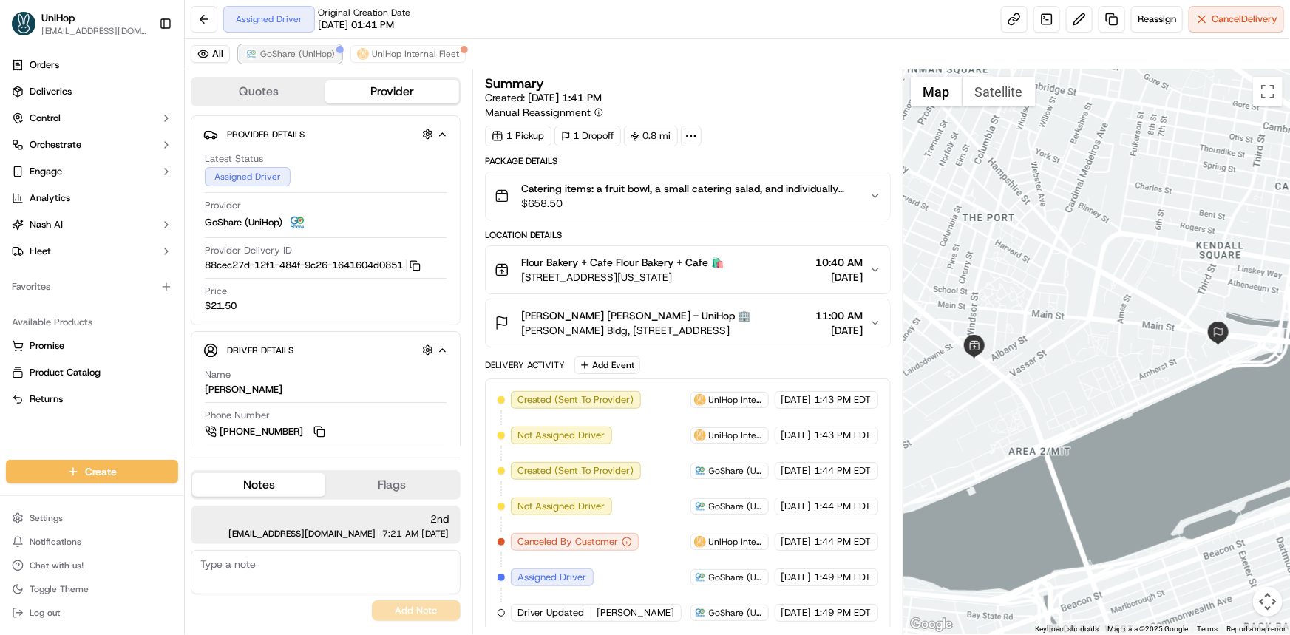
click at [289, 52] on span "GoShare (UniHop)" at bounding box center [297, 54] width 75 height 12
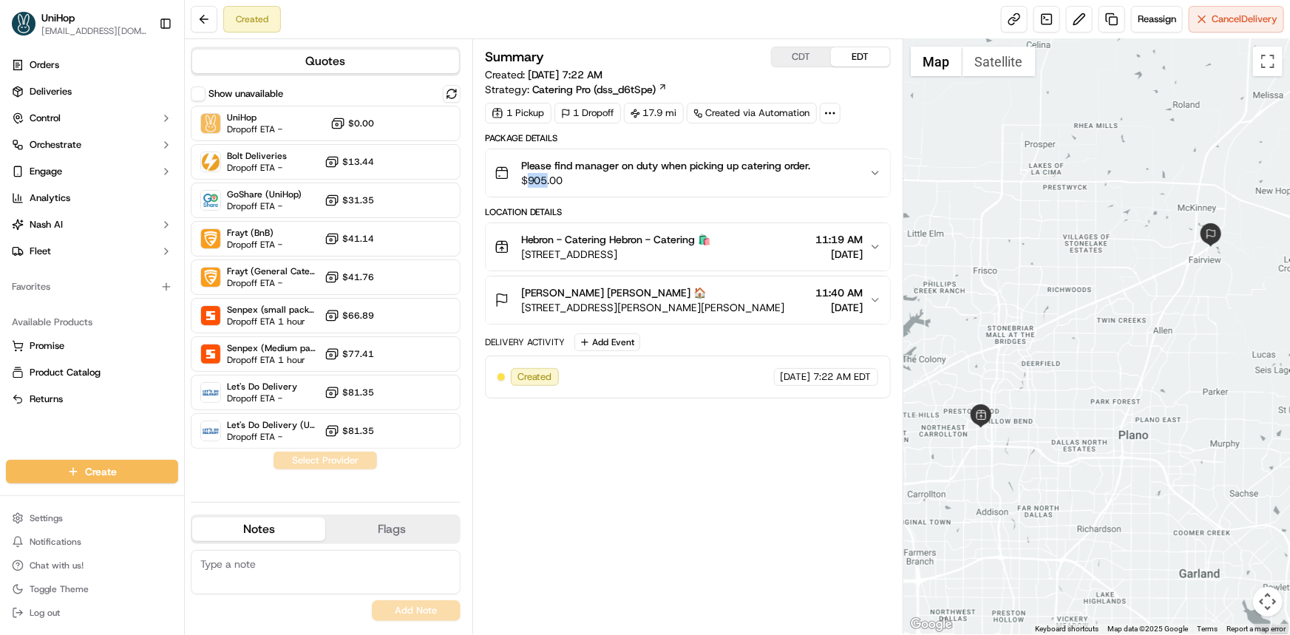
drag, startPoint x: 528, startPoint y: 177, endPoint x: 547, endPoint y: 180, distance: 18.7
click at [547, 180] on span "$905.00" at bounding box center [666, 180] width 290 height 15
copy span "905"
copy div "17.9"
drag, startPoint x: 642, startPoint y: 112, endPoint x: 664, endPoint y: 109, distance: 21.6
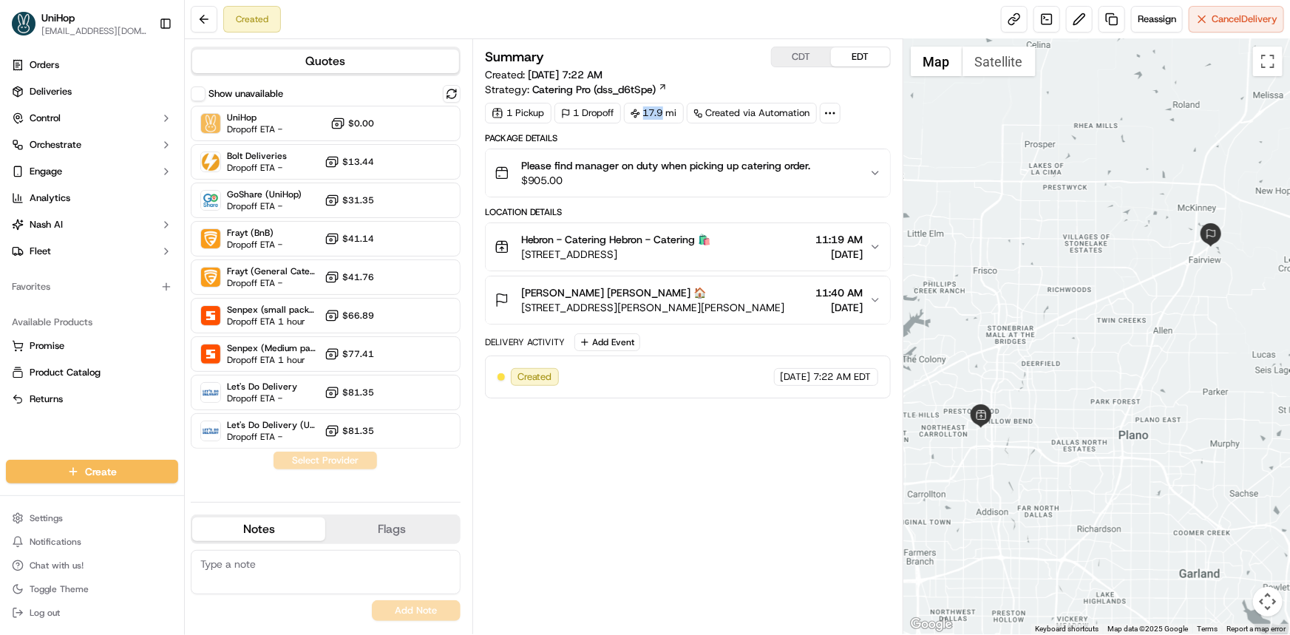
click at [664, 109] on div "17.9 mi" at bounding box center [654, 113] width 60 height 21
click at [1076, 14] on button at bounding box center [1079, 19] width 27 height 27
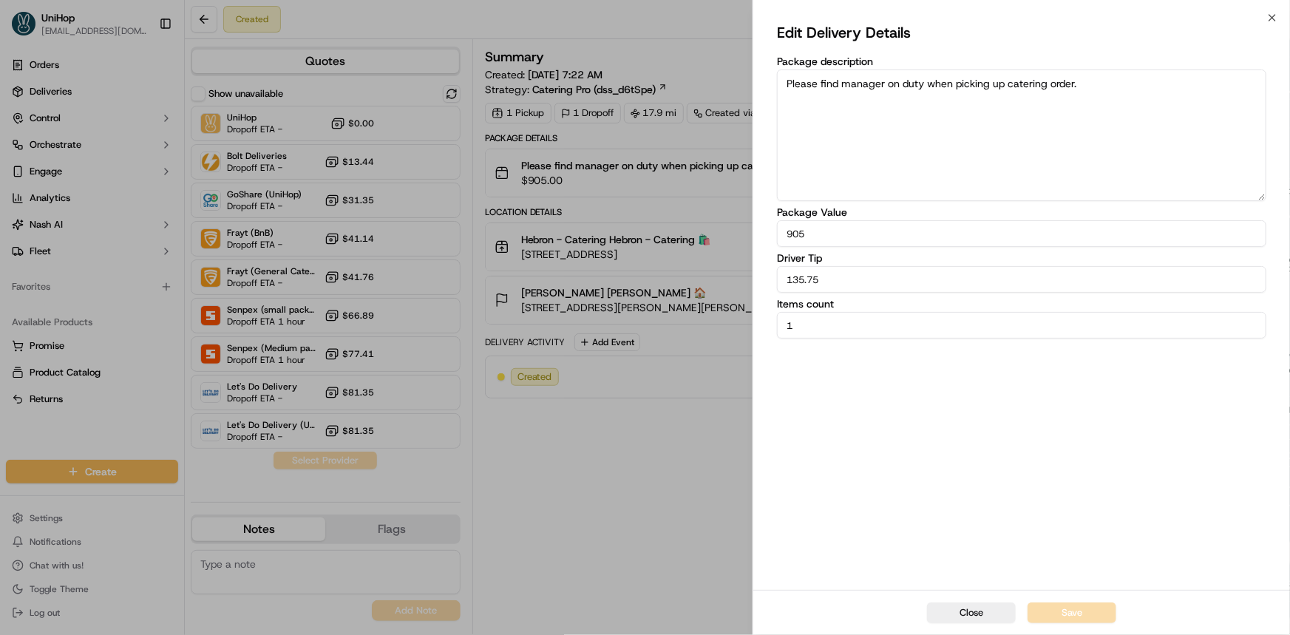
click at [616, 282] on body "UniHop dispatch@unihop.app Toggle Sidebar Orders Deliveries Control Orchestrate…" at bounding box center [645, 317] width 1290 height 635
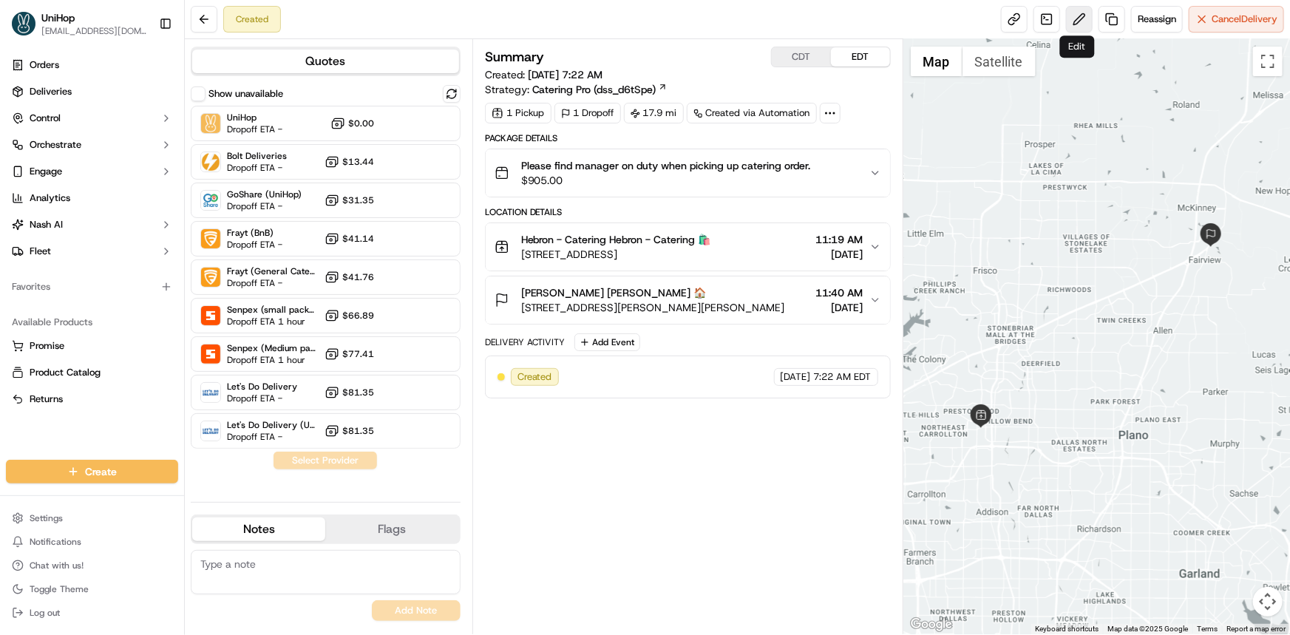
click at [1079, 16] on button at bounding box center [1079, 19] width 27 height 27
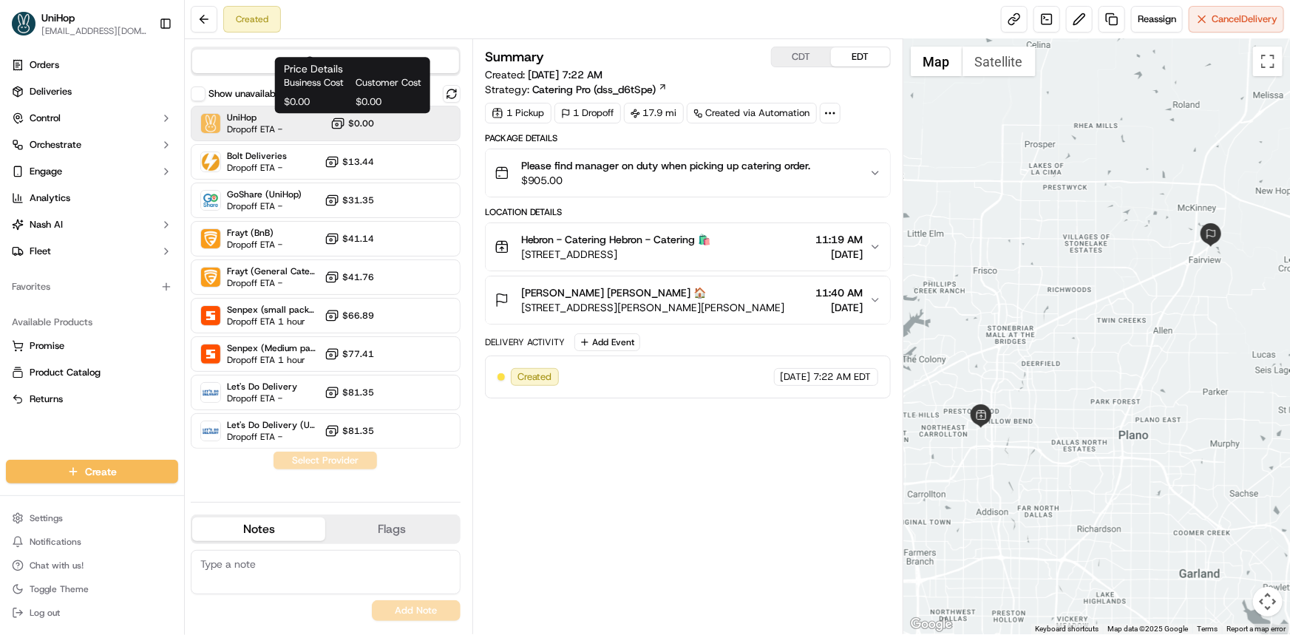
click at [362, 130] on button "$0.00" at bounding box center [352, 123] width 44 height 15
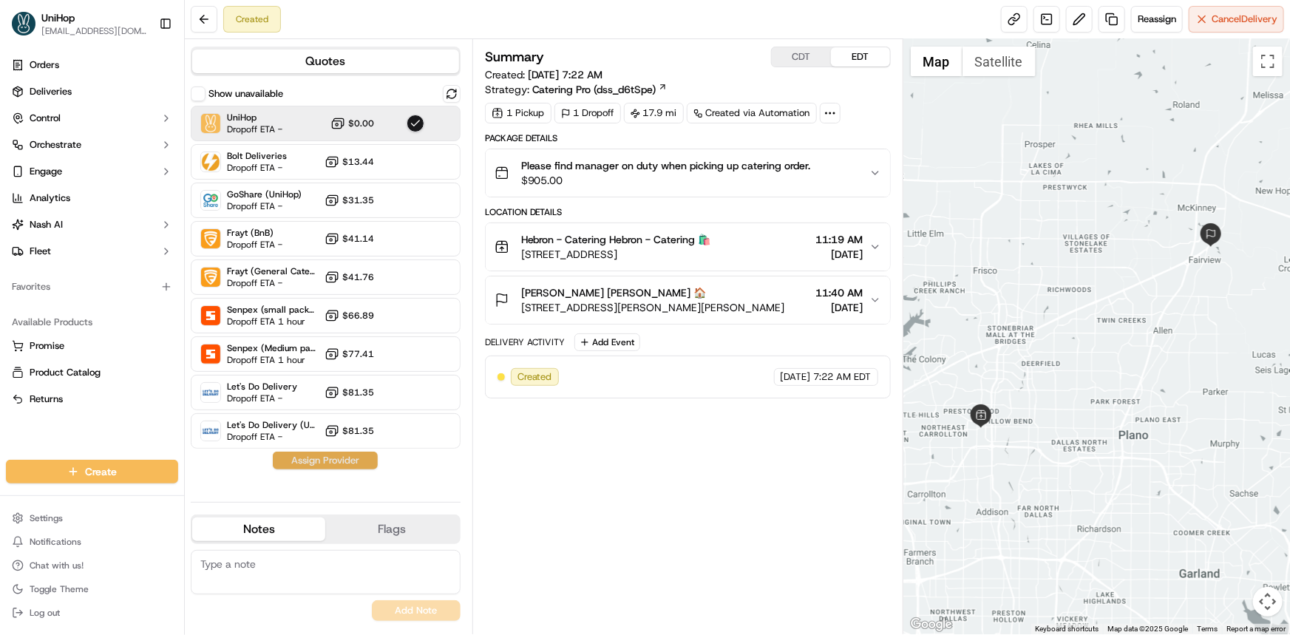
click at [347, 465] on button "Assign Provider" at bounding box center [325, 461] width 105 height 18
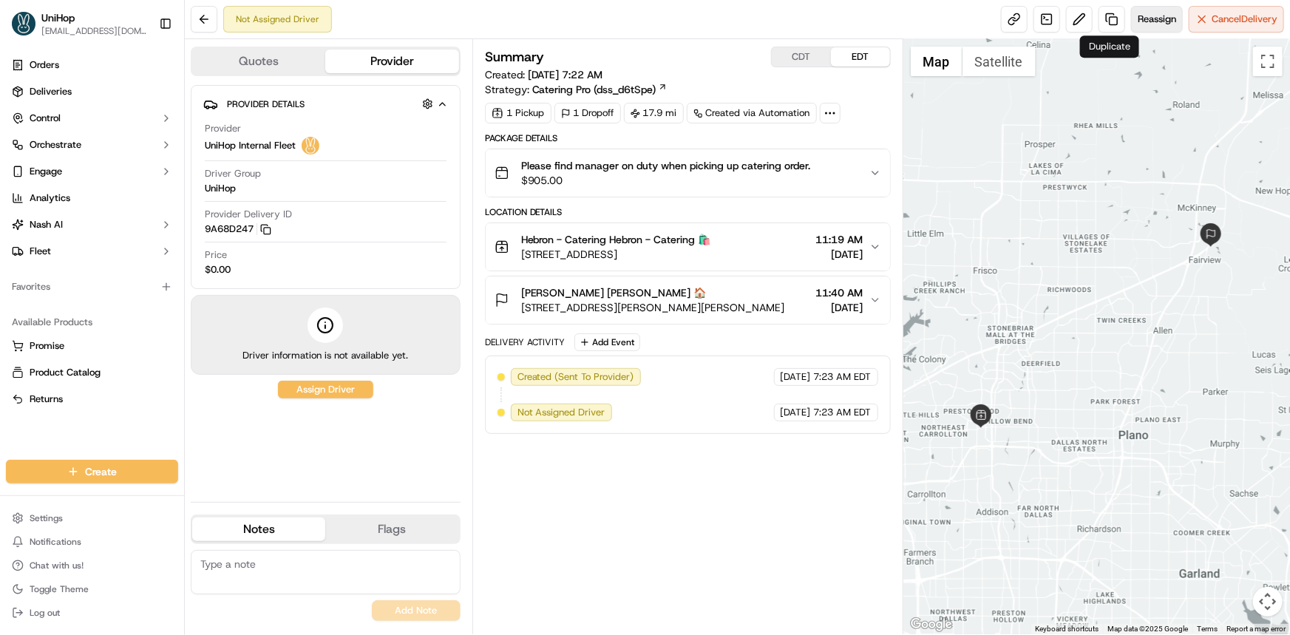
click at [1156, 18] on span "Reassign" at bounding box center [1156, 19] width 38 height 13
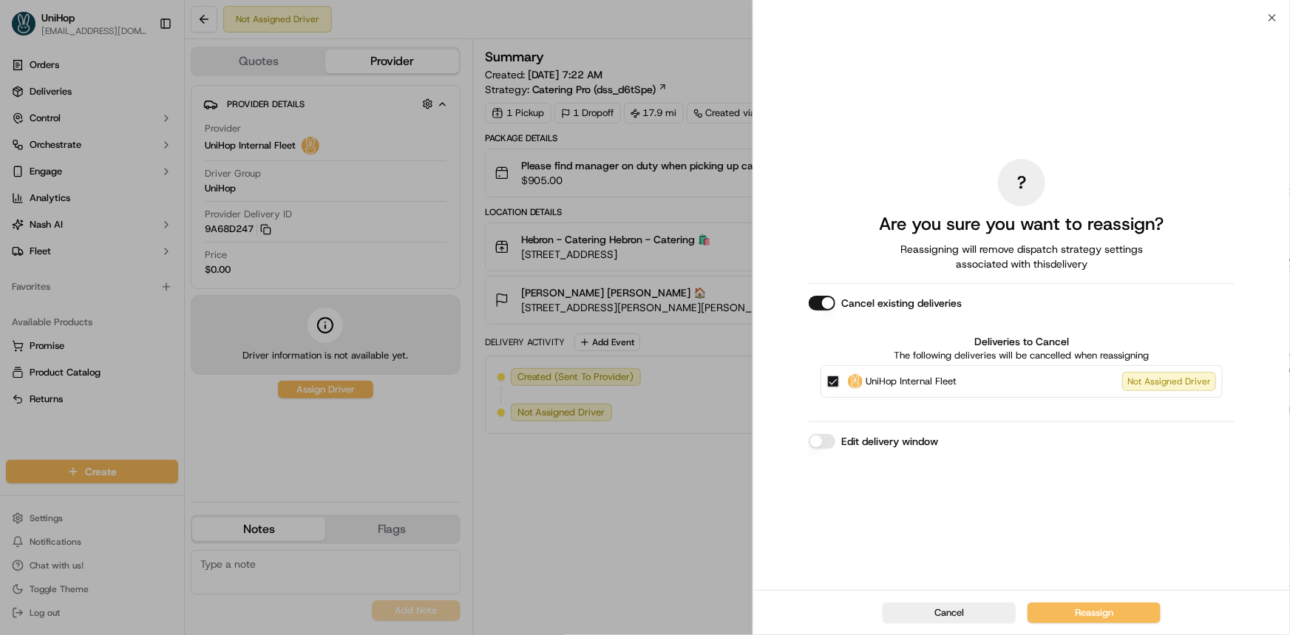
click at [814, 299] on button "Cancel existing deliveries" at bounding box center [821, 303] width 27 height 15
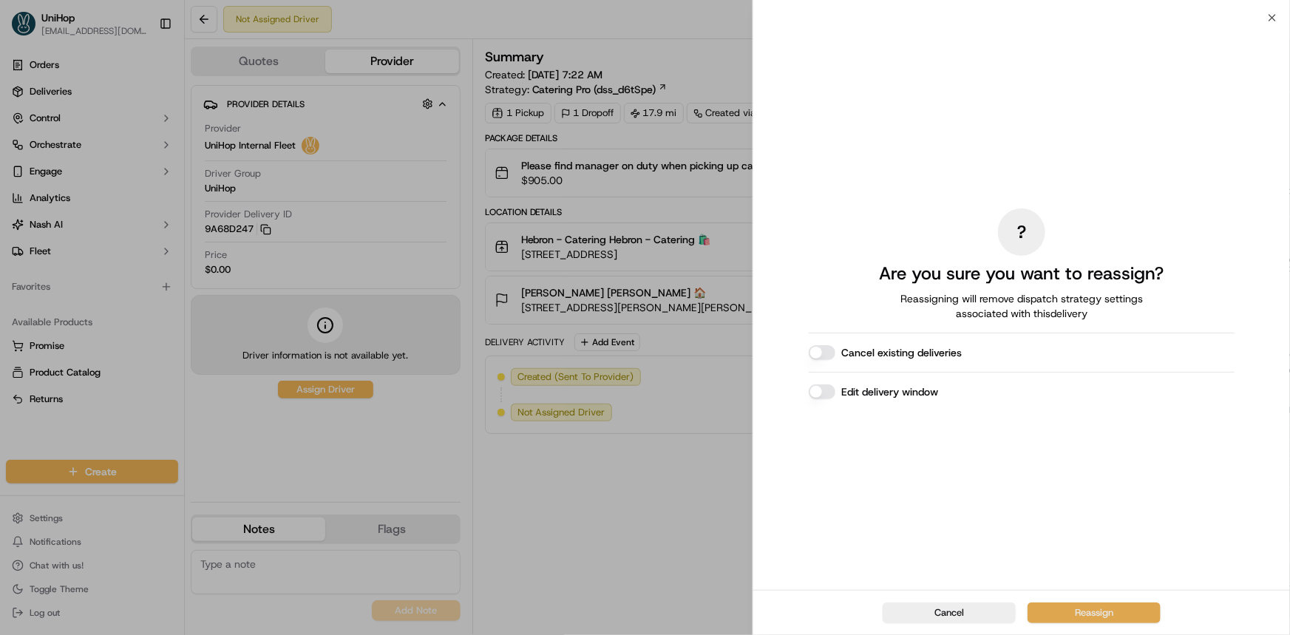
click at [1125, 621] on button "Reassign" at bounding box center [1093, 612] width 133 height 21
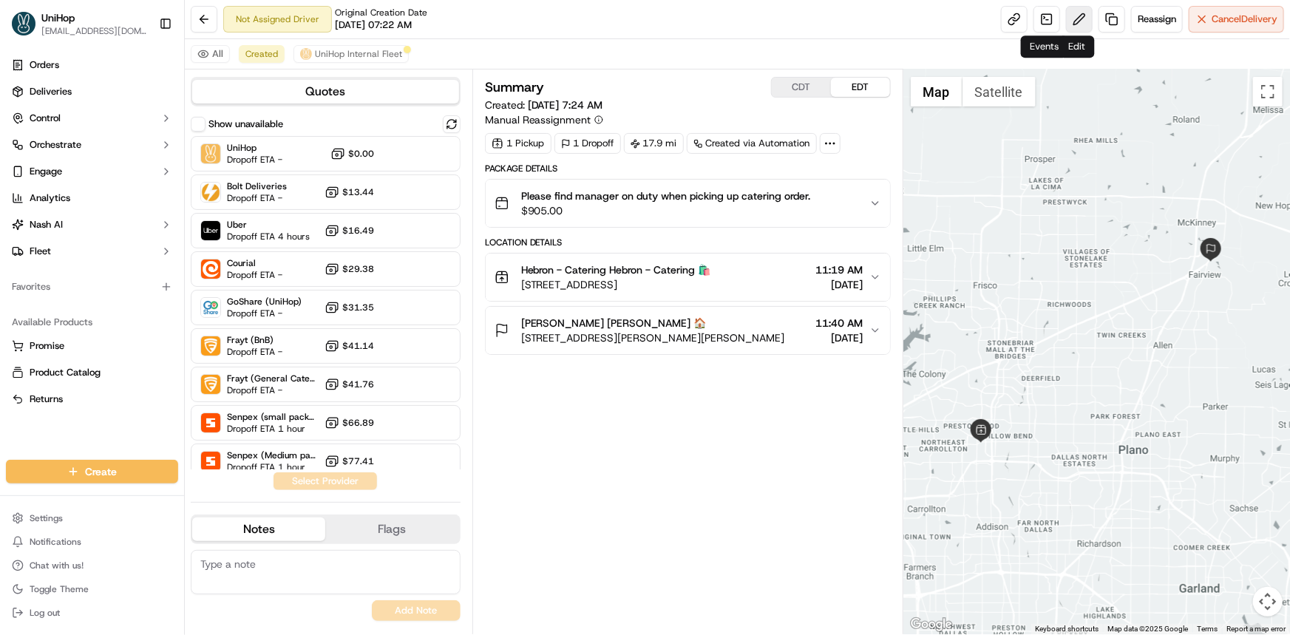
click at [1071, 21] on button at bounding box center [1079, 19] width 27 height 27
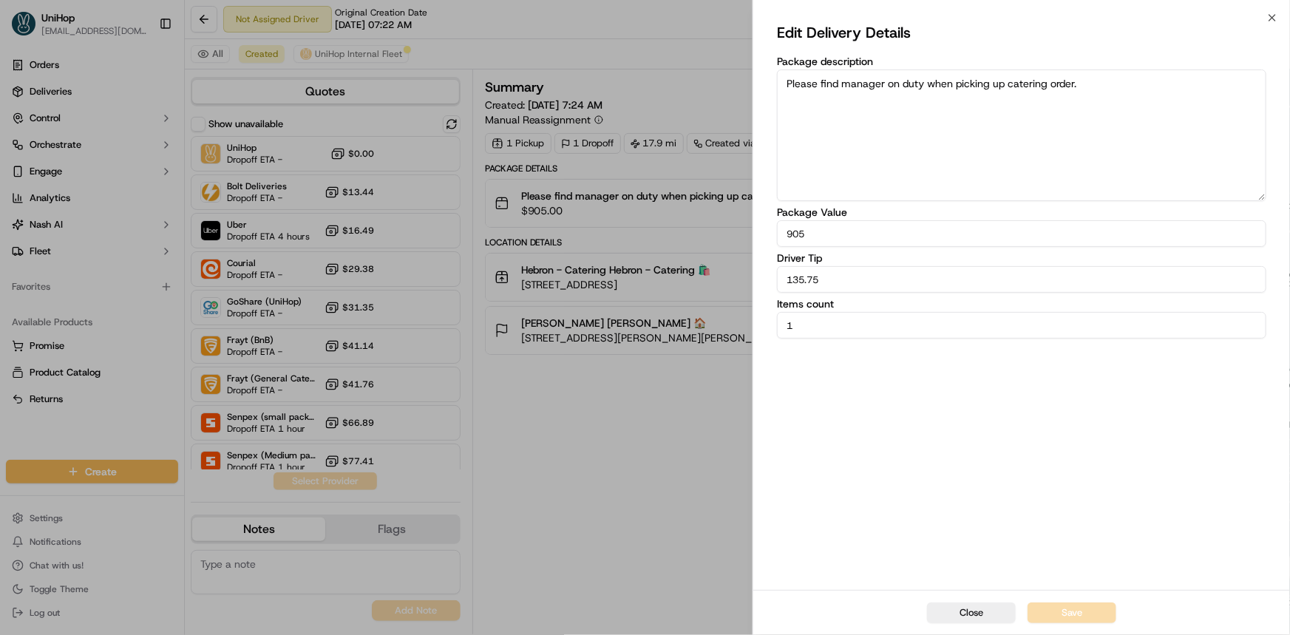
drag, startPoint x: 844, startPoint y: 286, endPoint x: 703, endPoint y: 286, distance: 140.4
click at [723, 288] on body "UniHop dispatch@unihop.app Toggle Sidebar Orders Deliveries Control Orchestrate…" at bounding box center [645, 317] width 1290 height 635
paste input "20.27"
type input "120.27"
click at [1060, 616] on button "Save" at bounding box center [1071, 612] width 89 height 21
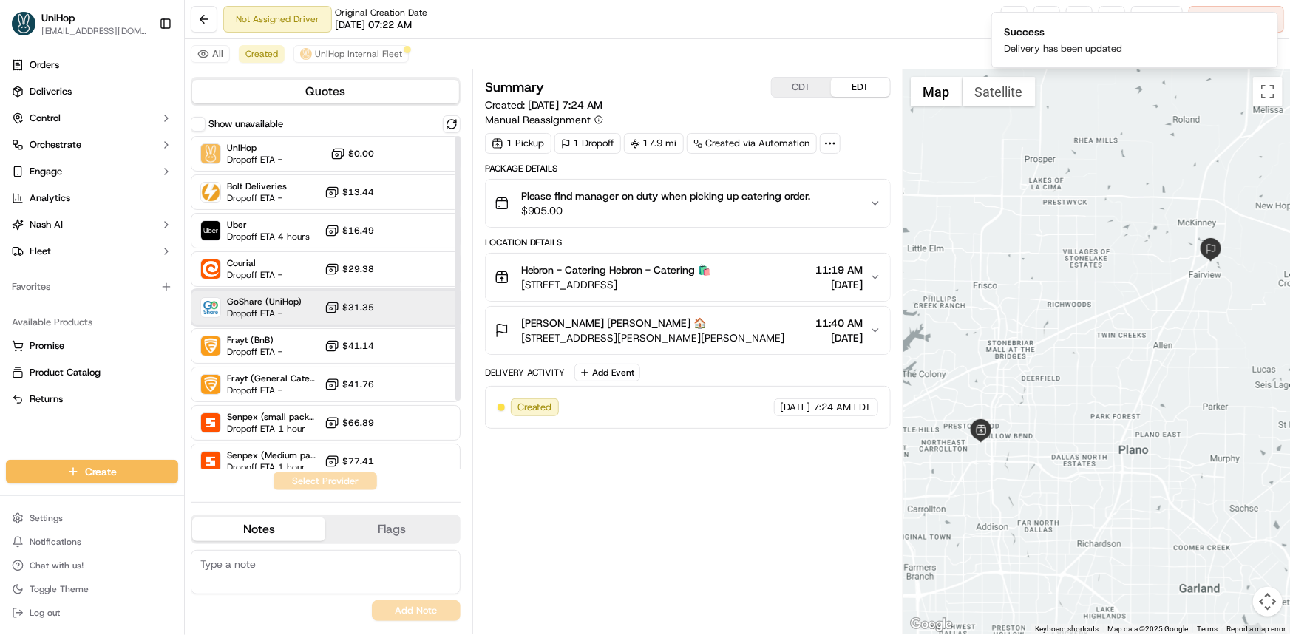
click at [397, 299] on div "GoShare (UniHop) Dropoff ETA - $31.35" at bounding box center [326, 307] width 270 height 35
click at [356, 483] on button "Assign Provider" at bounding box center [325, 481] width 105 height 18
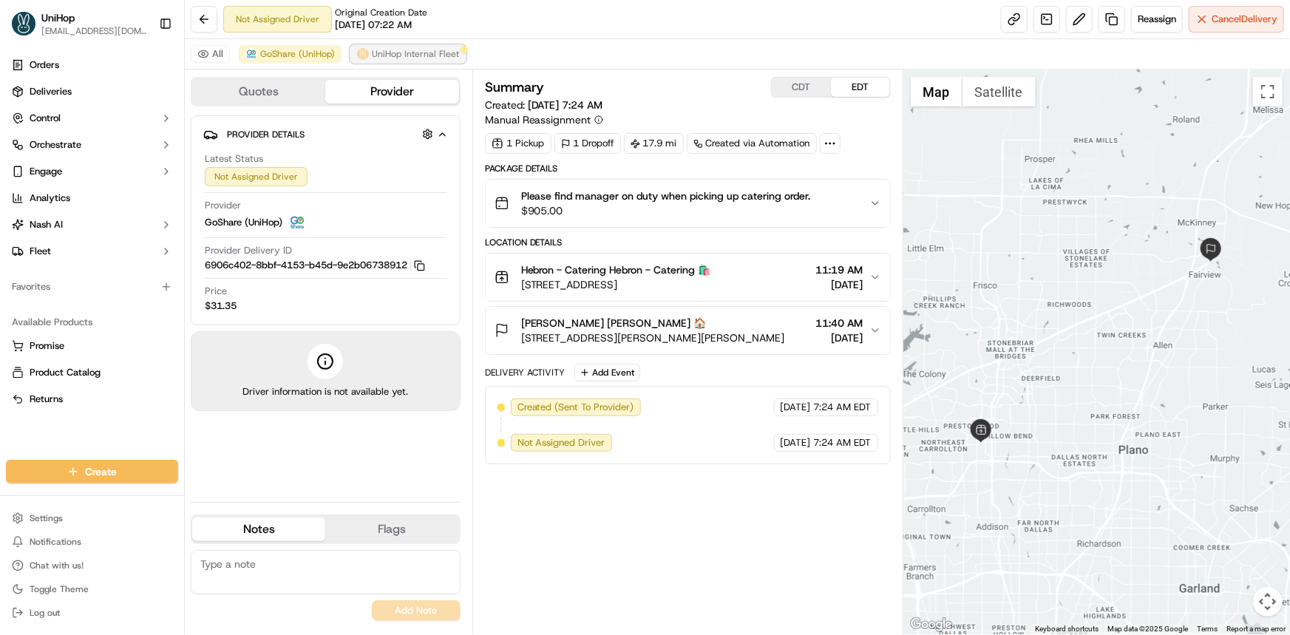
click at [405, 45] on button "UniHop Internal Fleet" at bounding box center [407, 54] width 115 height 18
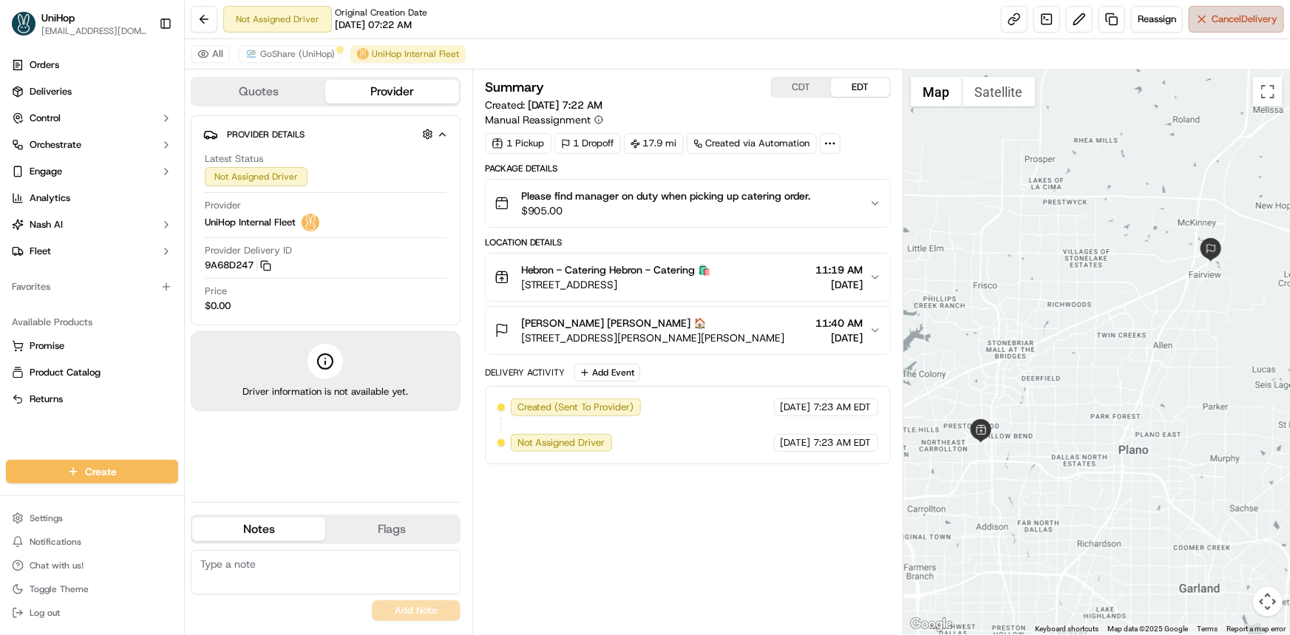
click at [1224, 21] on span "Cancel Delivery" at bounding box center [1244, 19] width 66 height 13
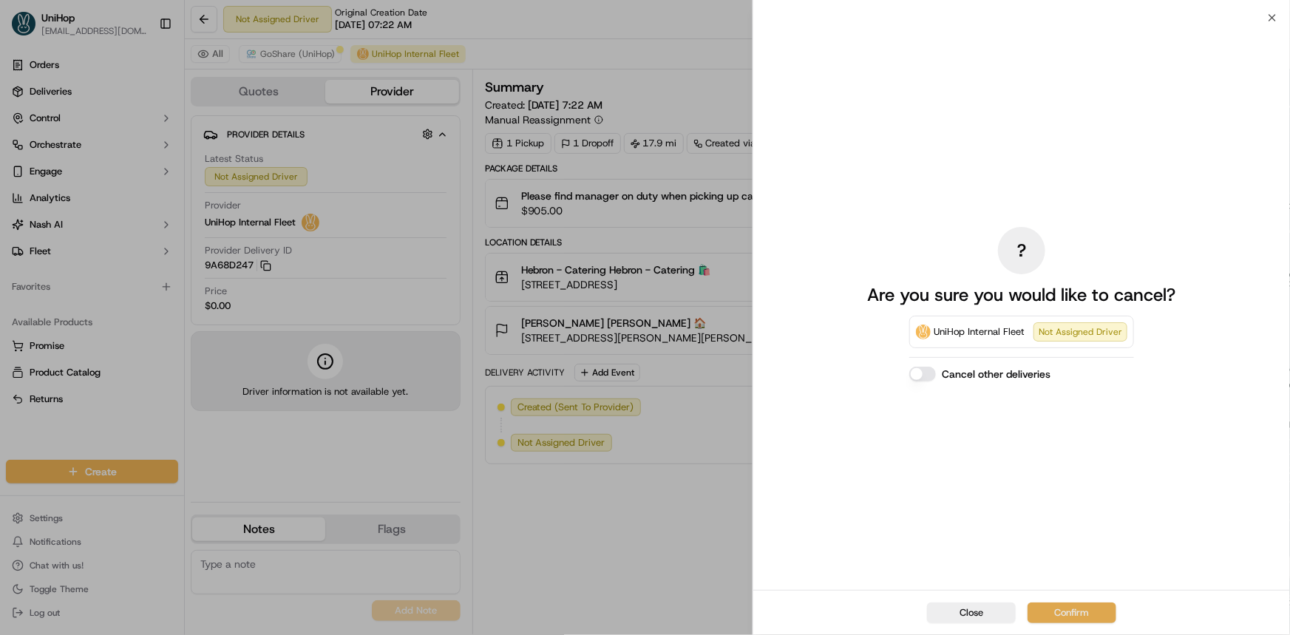
click at [1077, 608] on button "Confirm" at bounding box center [1071, 612] width 89 height 21
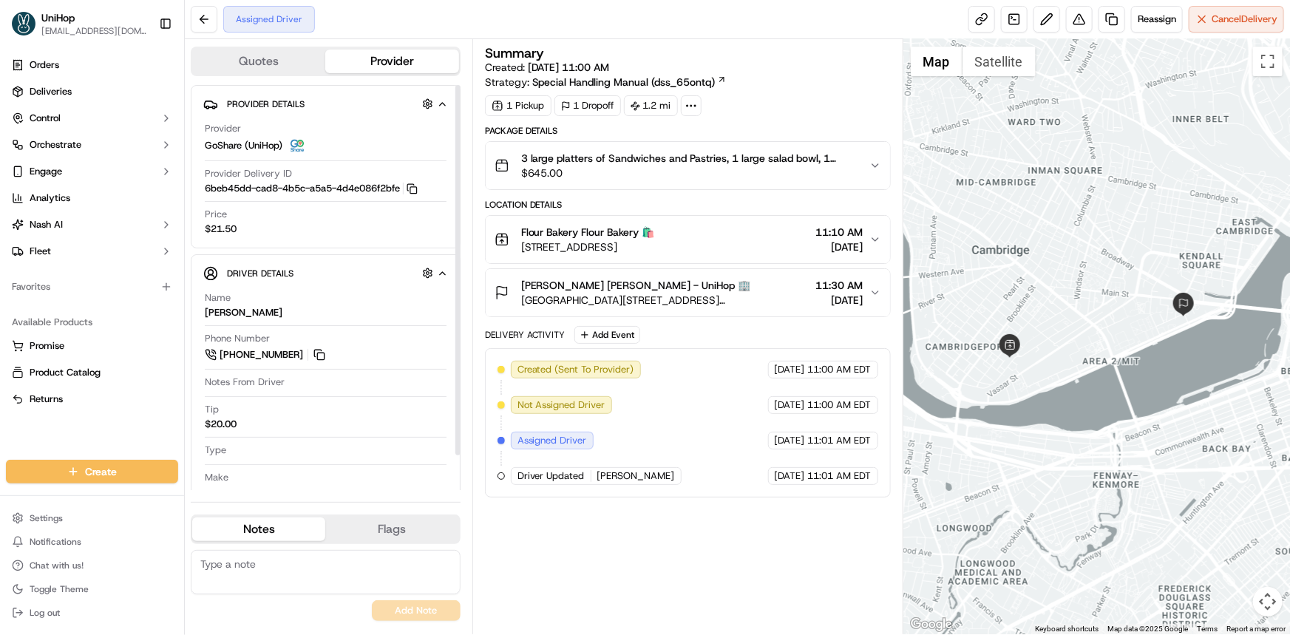
click at [355, 573] on textarea at bounding box center [326, 572] width 270 height 44
type textarea "3rd"
click at [429, 613] on button "Add Note" at bounding box center [416, 610] width 89 height 21
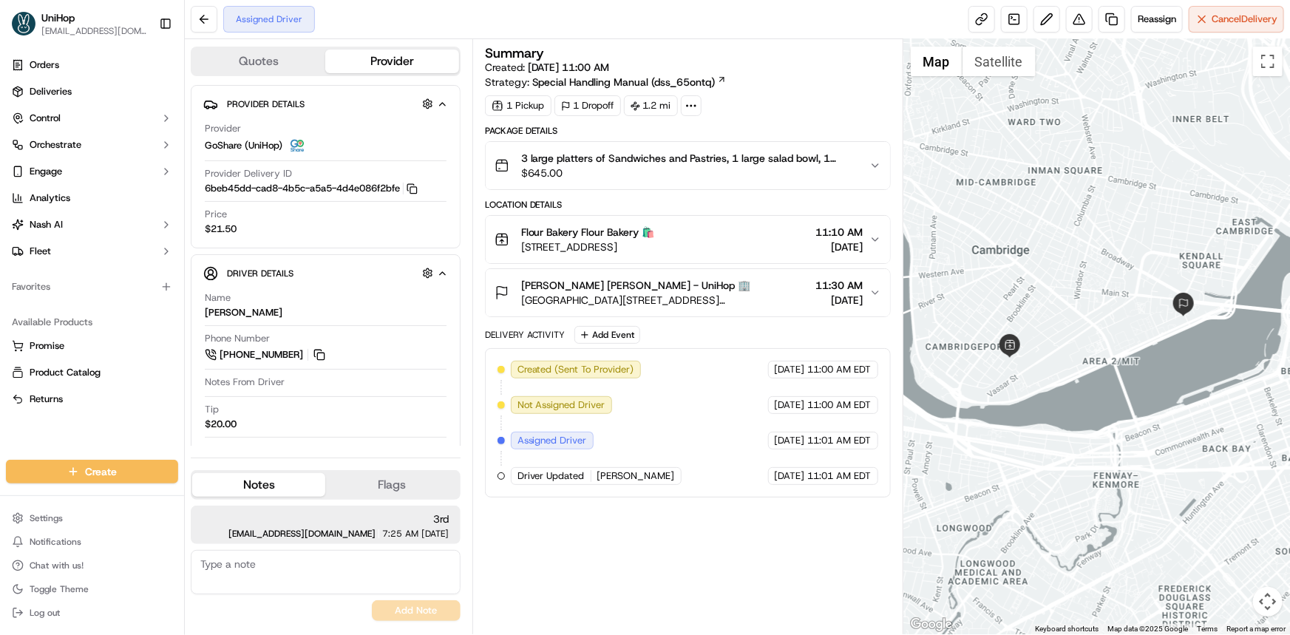
click at [1097, 330] on div at bounding box center [1096, 336] width 386 height 595
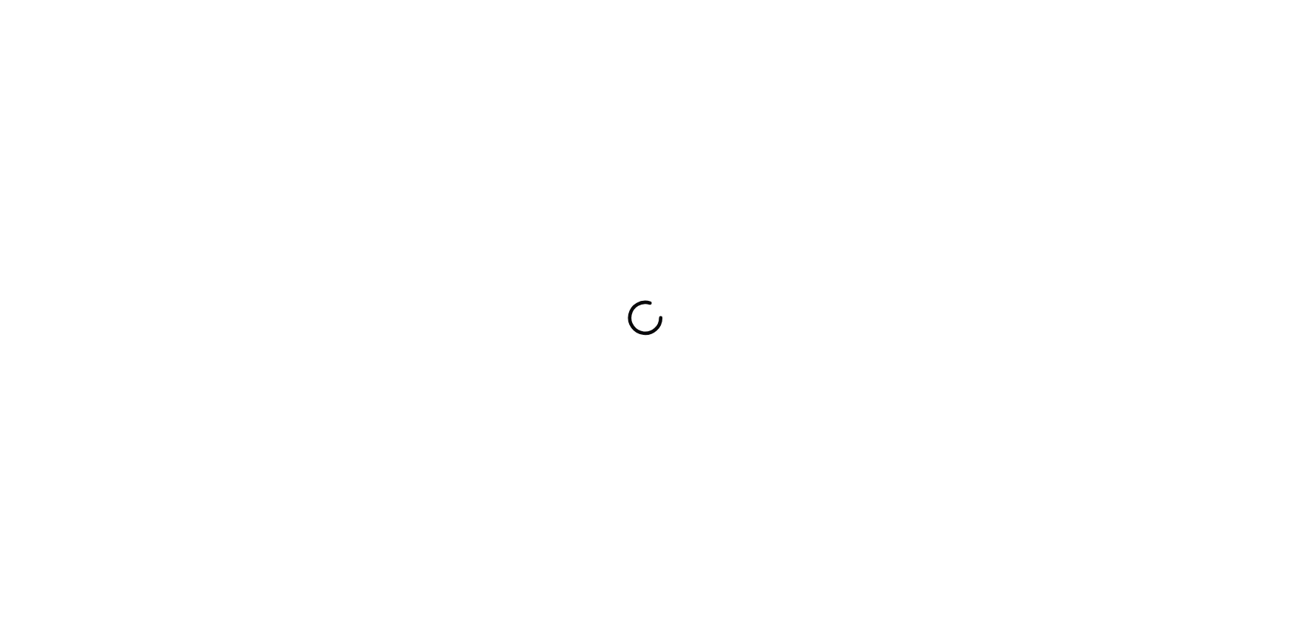
click at [1120, 166] on div at bounding box center [645, 317] width 1290 height 635
